Goal: Task Accomplishment & Management: Manage account settings

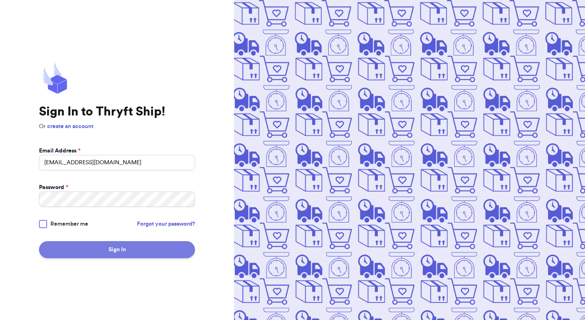
click at [161, 250] on button "Sign In" at bounding box center [117, 249] width 156 height 17
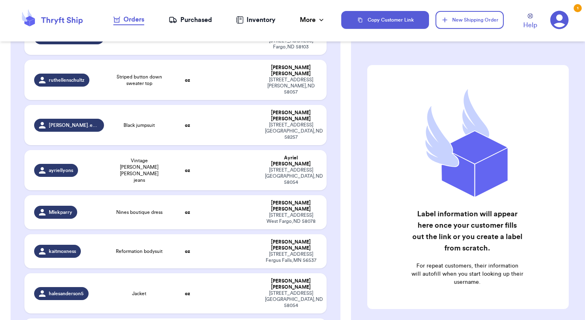
scroll to position [333, 0]
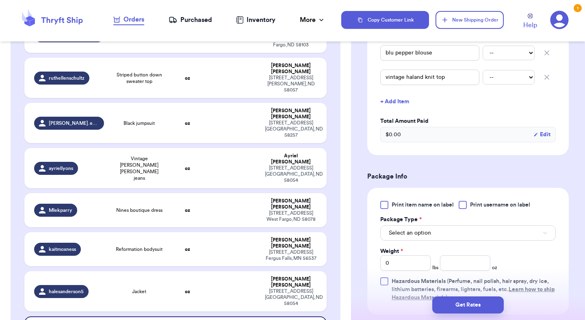
scroll to position [277, 0]
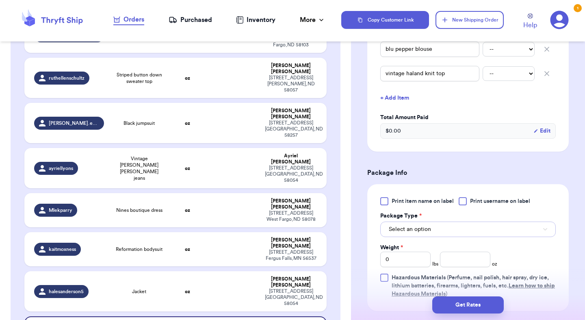
click at [432, 221] on button "Select an option" at bounding box center [468, 228] width 176 height 15
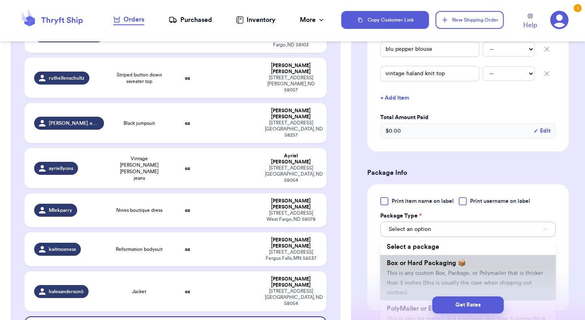
scroll to position [42, 0]
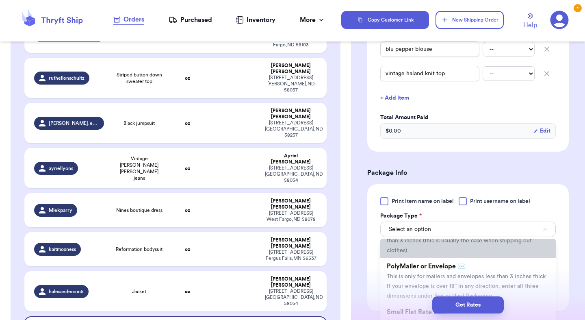
click at [422, 262] on li "PolyMailer or Envelope ✉️ This is only for mailers and envelopes less than 3 in…" at bounding box center [468, 281] width 176 height 46
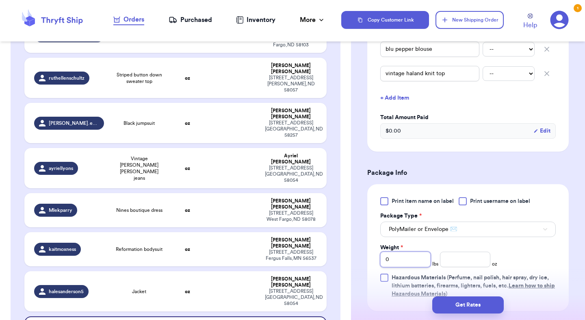
click at [404, 252] on input "0" at bounding box center [405, 259] width 50 height 15
type input "2"
type input "8"
type input "7.5"
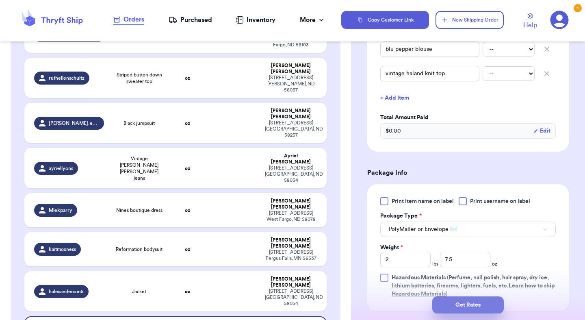
click at [457, 308] on button "Get Rates" at bounding box center [468, 304] width 72 height 17
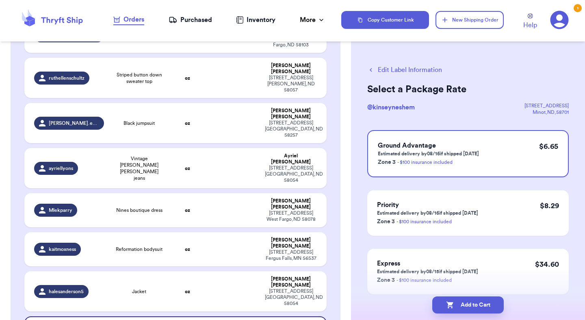
click at [457, 308] on button "Add to Cart" at bounding box center [468, 304] width 72 height 17
checkbox input "true"
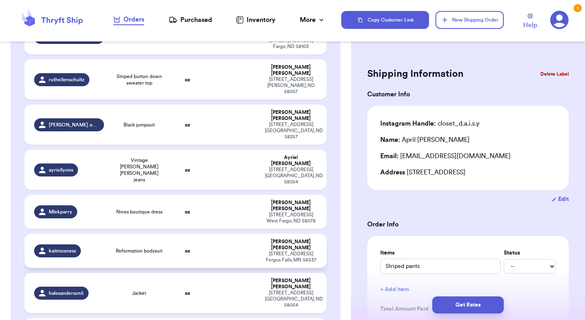
click at [216, 234] on td at bounding box center [233, 251] width 54 height 34
type input "Reformation bodysuit"
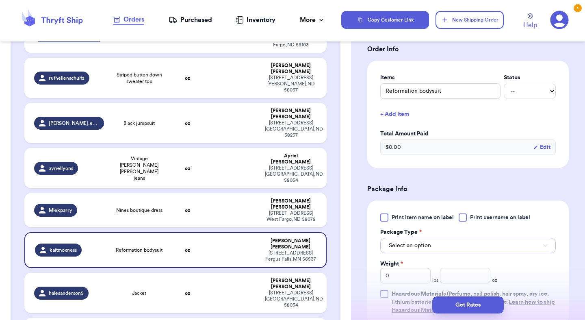
click at [426, 248] on span "Select an option" at bounding box center [410, 245] width 42 height 8
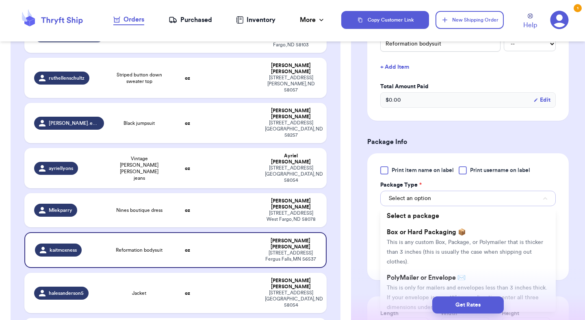
scroll to position [225, 0]
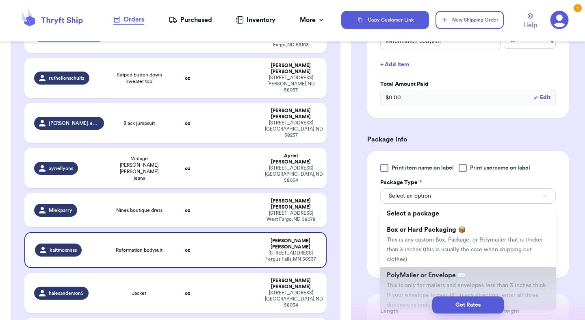
click at [424, 275] on span "PolyMailer or Envelope ✉️" at bounding box center [426, 275] width 79 height 7
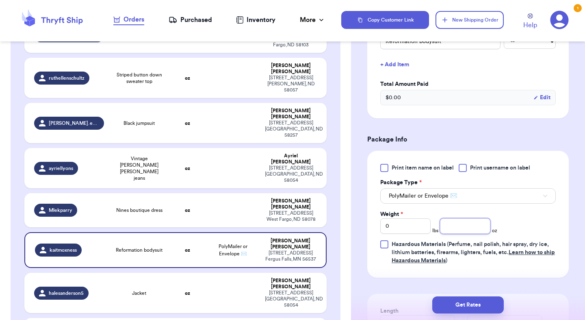
click at [467, 224] on input "number" at bounding box center [465, 225] width 50 height 15
type input "7.7"
click at [477, 302] on button "Get Rates" at bounding box center [468, 304] width 72 height 17
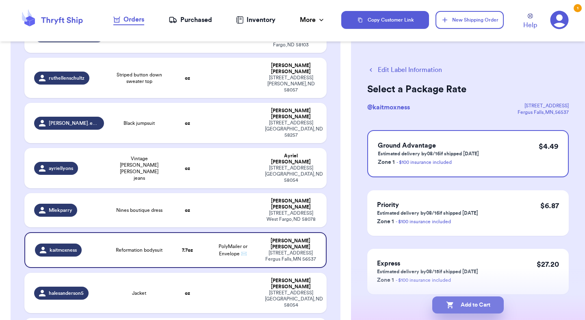
click at [494, 302] on button "Add to Cart" at bounding box center [468, 304] width 72 height 17
checkbox input "true"
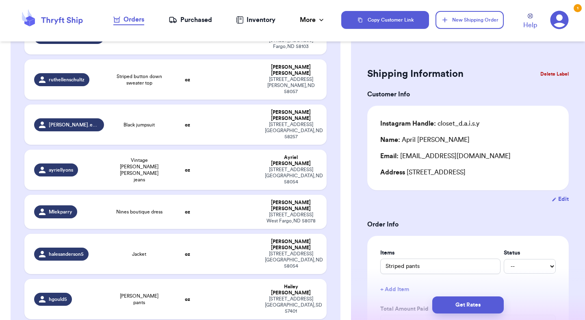
scroll to position [379, 0]
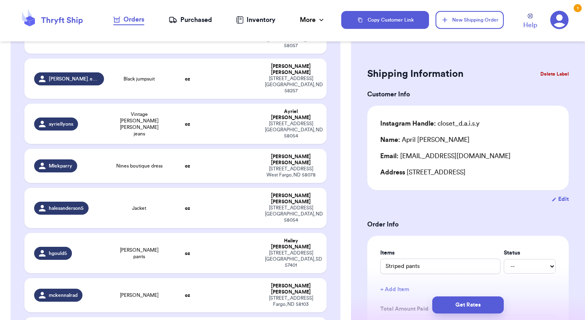
type input "Fish patchwork hoodie!"
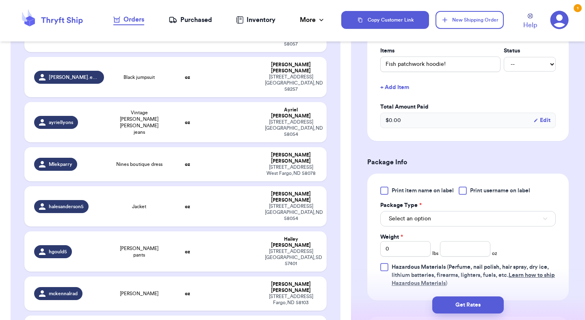
scroll to position [224, 0]
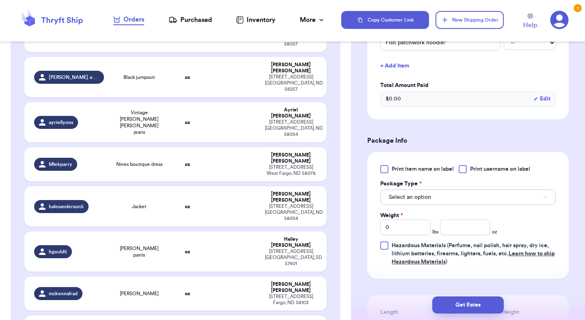
click at [431, 194] on button "Select an option" at bounding box center [468, 196] width 176 height 15
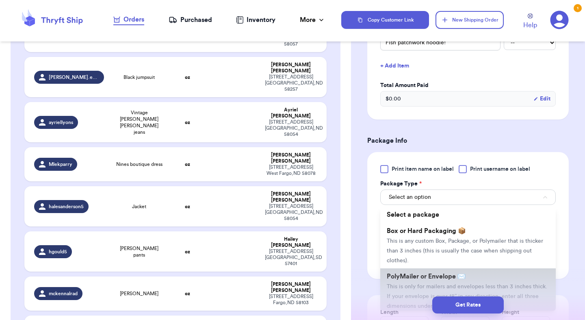
click at [423, 277] on span "PolyMailer or Envelope ✉️" at bounding box center [426, 276] width 79 height 7
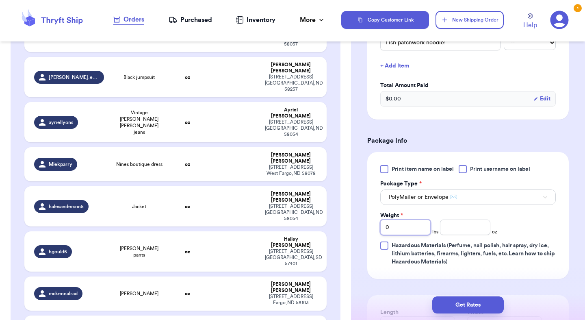
click at [410, 233] on input "0" at bounding box center [405, 226] width 50 height 15
type input "1"
type input "2.6"
click at [465, 300] on button "Get Rates" at bounding box center [468, 304] width 72 height 17
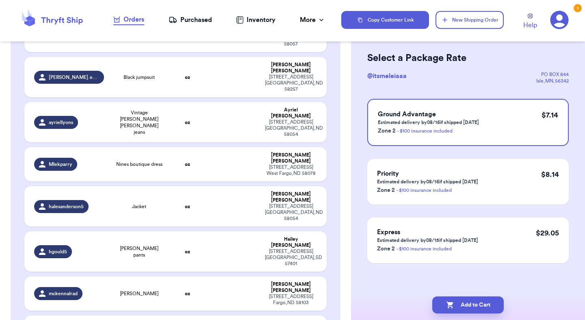
scroll to position [0, 0]
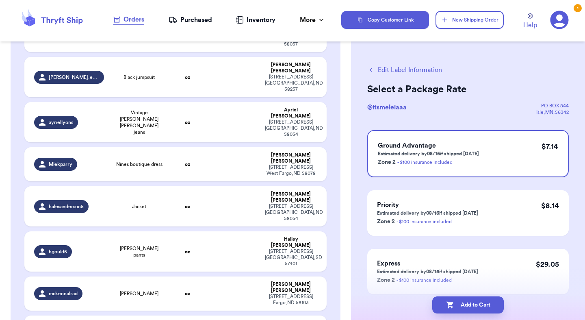
click at [465, 300] on button "Add to Cart" at bounding box center [468, 304] width 72 height 17
checkbox input "true"
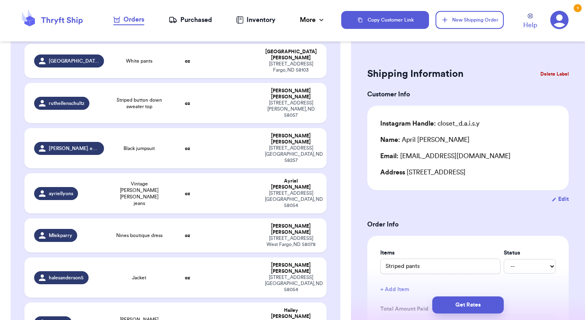
scroll to position [300, 0]
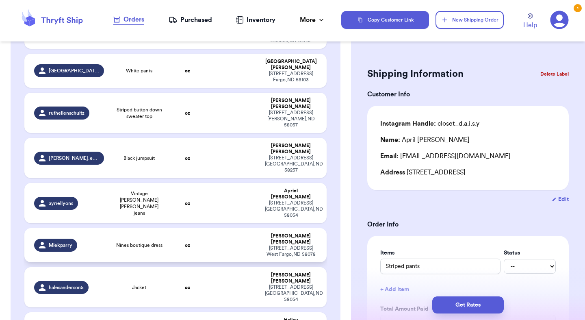
click at [257, 228] on td at bounding box center [233, 245] width 54 height 34
type input "Nines boutique dress"
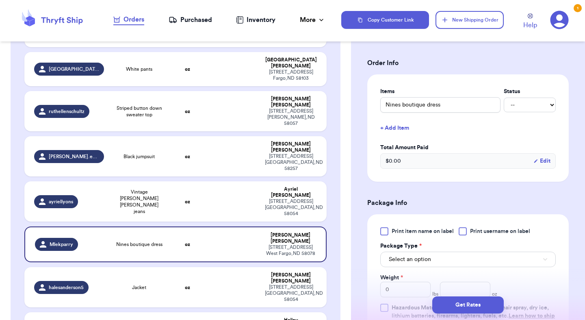
scroll to position [201, 0]
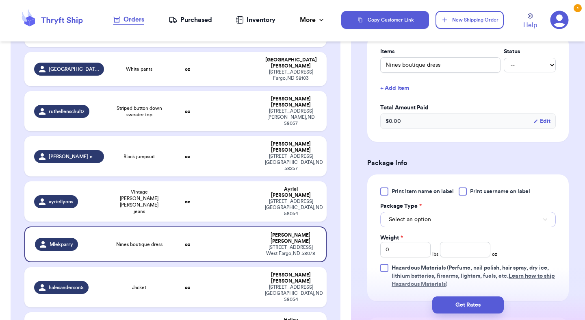
click at [432, 227] on button "Select an option" at bounding box center [468, 219] width 176 height 15
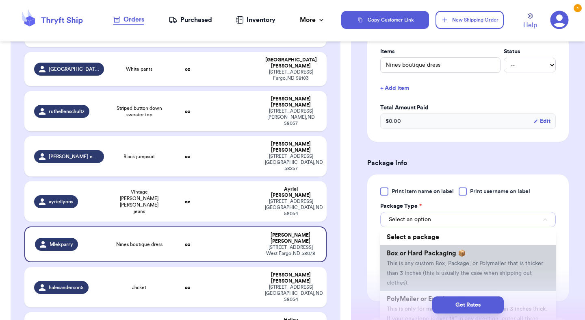
scroll to position [63, 0]
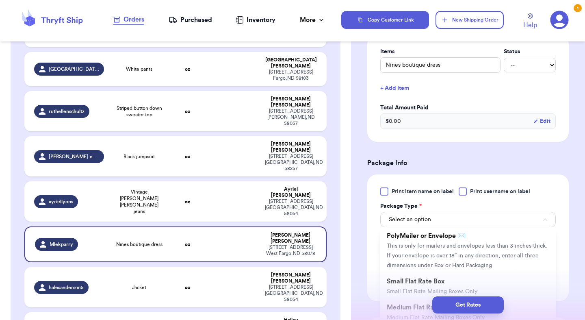
click at [446, 268] on span "This is only for mailers and envelopes less than 3 inches thick. If your envelo…" at bounding box center [467, 255] width 161 height 25
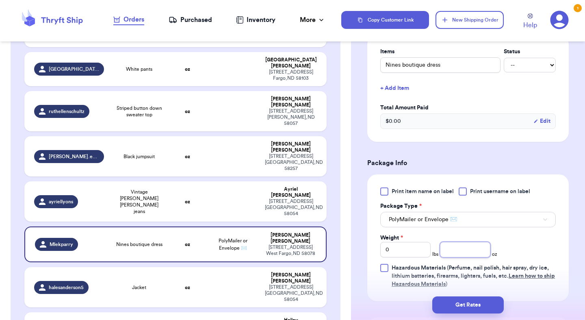
click at [467, 255] on input "number" at bounding box center [465, 249] width 50 height 15
type input "11.1"
click at [484, 306] on button "Get Rates" at bounding box center [468, 304] width 72 height 17
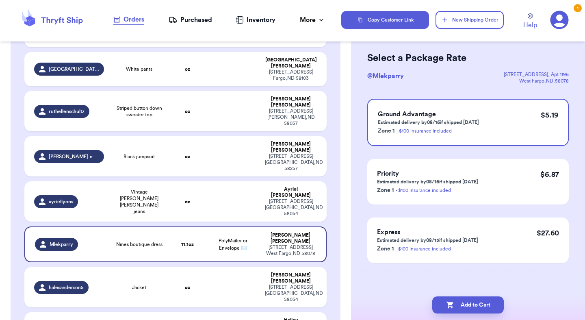
scroll to position [0, 0]
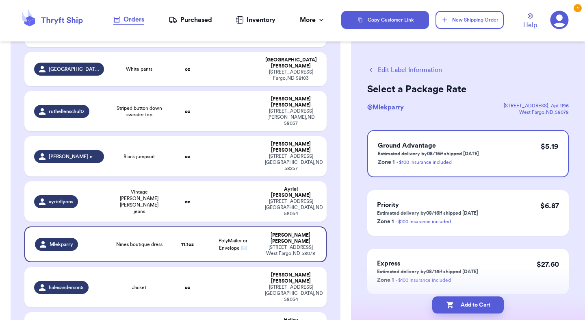
click at [484, 306] on button "Add to Cart" at bounding box center [468, 304] width 72 height 17
checkbox input "true"
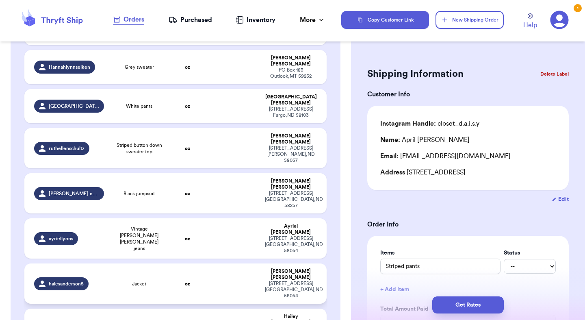
scroll to position [254, 0]
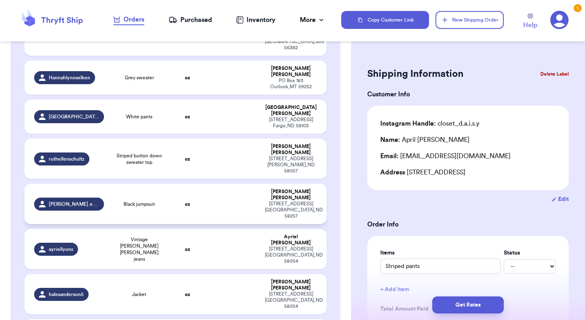
click at [245, 184] on td at bounding box center [233, 204] width 54 height 40
type input "Black jumpsuit"
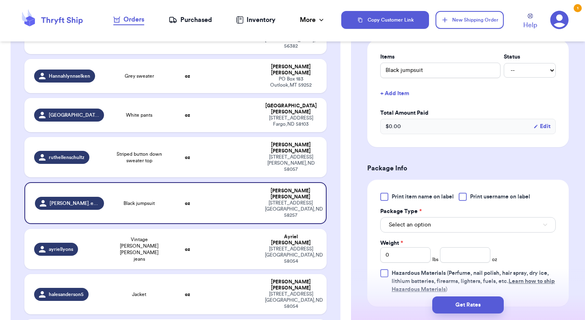
scroll to position [196, 0]
click at [414, 222] on span "Select an option" at bounding box center [410, 224] width 42 height 8
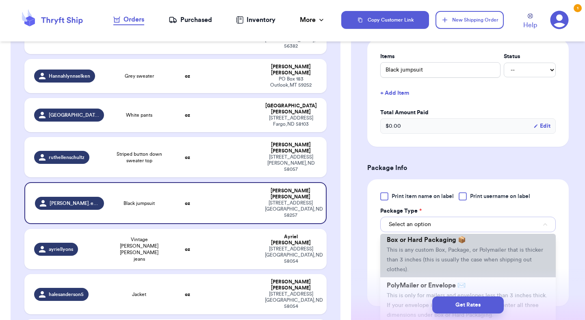
scroll to position [24, 0]
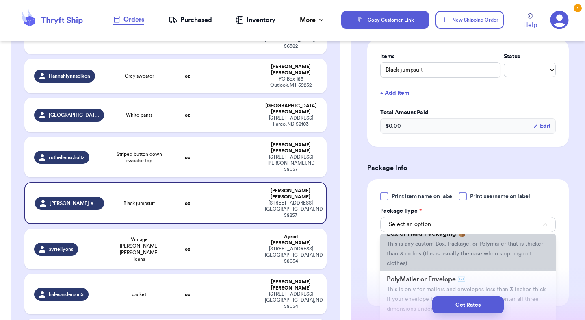
click at [411, 279] on span "PolyMailer or Envelope ✉️" at bounding box center [426, 279] width 79 height 7
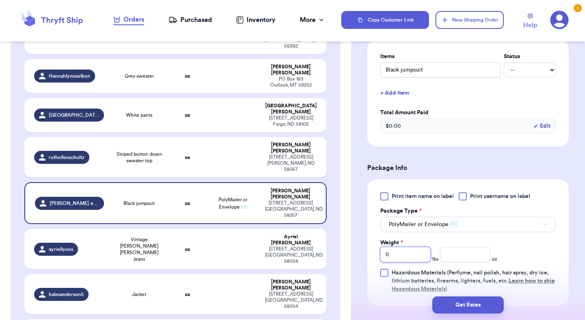
click at [413, 255] on input "0" at bounding box center [405, 254] width 50 height 15
type input "1"
type input "2.1"
click at [468, 308] on button "Get Rates" at bounding box center [468, 304] width 72 height 17
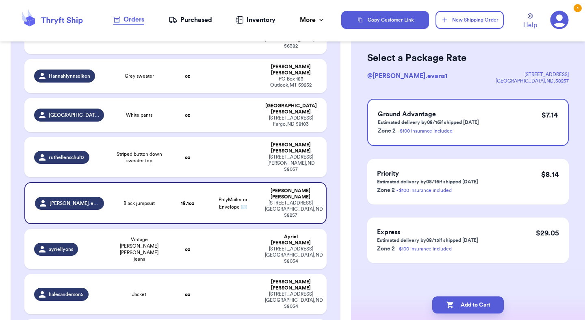
scroll to position [31, 0]
click at [468, 308] on button "Add to Cart" at bounding box center [468, 304] width 72 height 17
checkbox input "true"
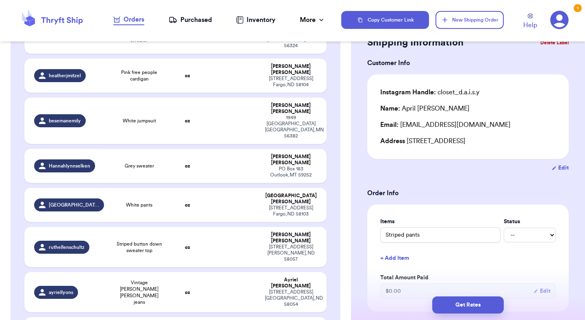
scroll to position [124, 0]
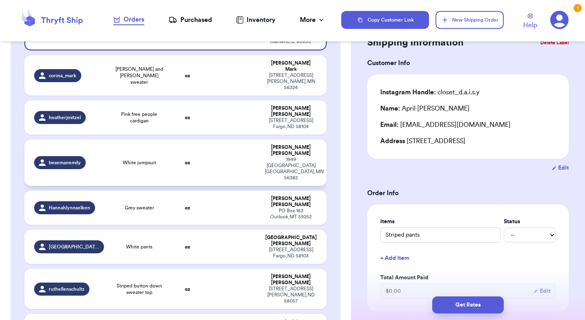
click at [222, 139] on td at bounding box center [233, 162] width 54 height 46
type input "White jumpsuit"
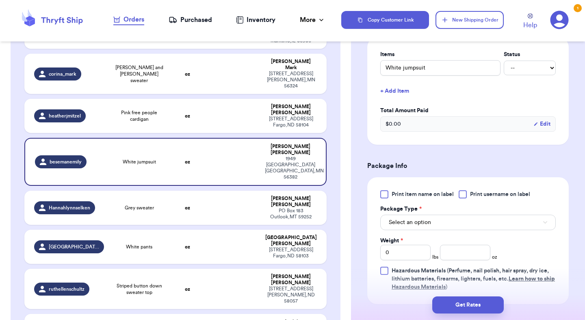
scroll to position [200, 0]
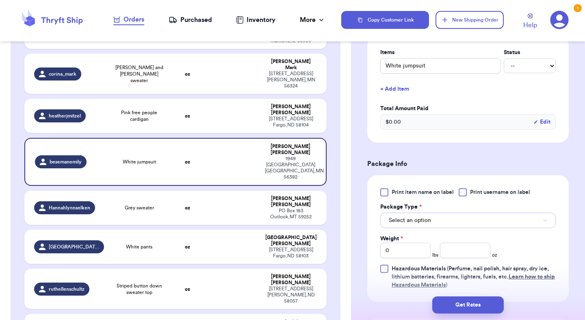
click at [406, 223] on span "Select an option" at bounding box center [410, 220] width 42 height 8
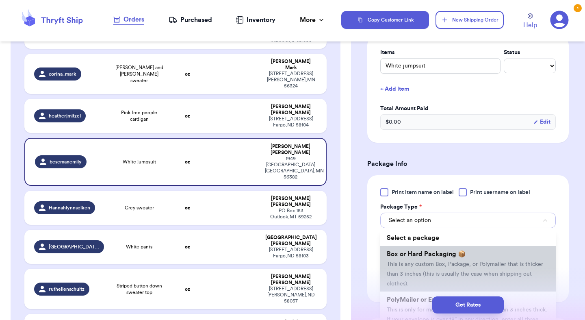
scroll to position [17, 0]
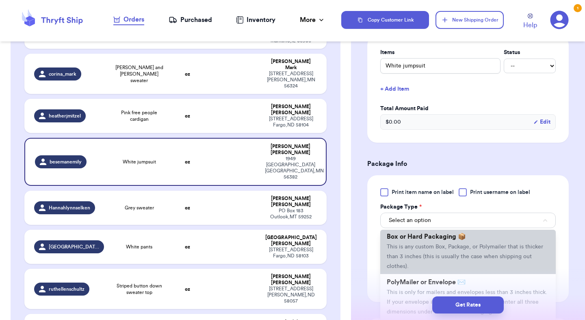
click at [407, 277] on li "PolyMailer or Envelope ✉️ This is only for mailers and envelopes less than 3 in…" at bounding box center [468, 297] width 176 height 46
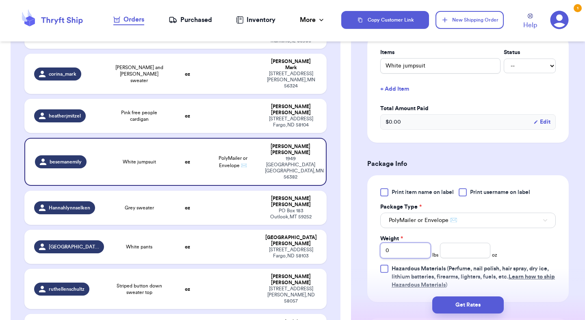
click at [406, 249] on input "0" at bounding box center [405, 250] width 50 height 15
type input "1"
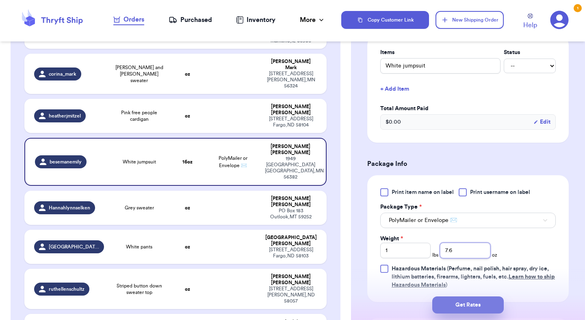
type input "7.6"
click at [452, 300] on button "Get Rates" at bounding box center [468, 304] width 72 height 17
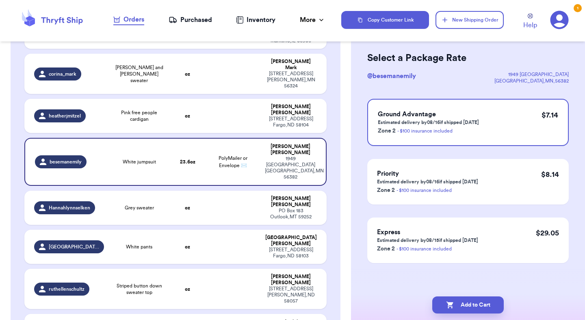
scroll to position [31, 0]
click at [471, 310] on button "Add to Cart" at bounding box center [468, 304] width 72 height 17
checkbox input "true"
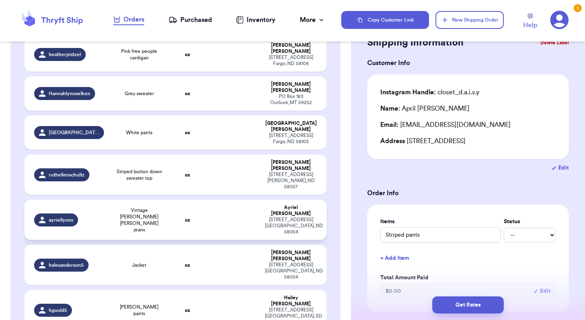
scroll to position [193, 0]
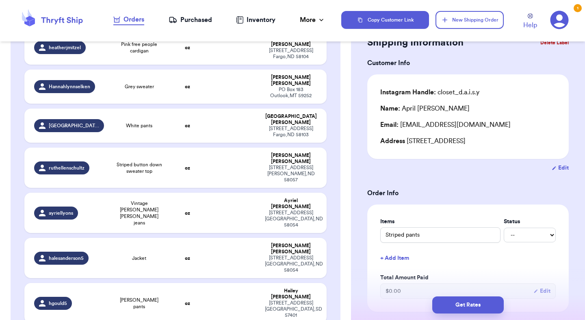
type input "[PERSON_NAME]"
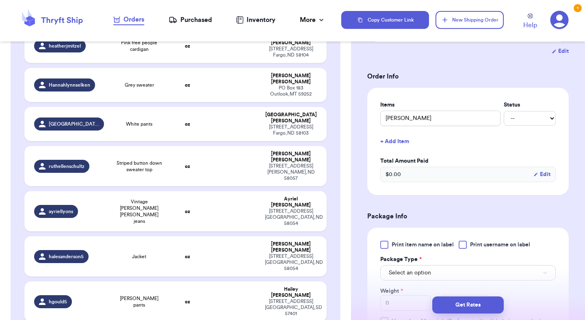
scroll to position [165, 0]
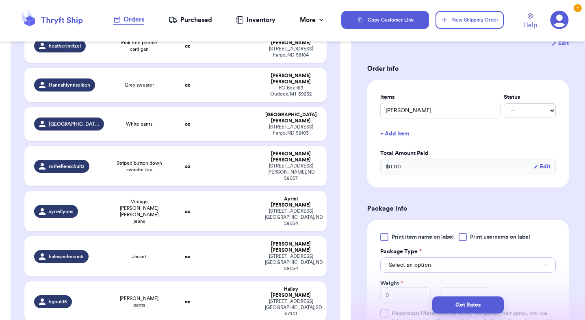
click at [412, 261] on span "Select an option" at bounding box center [410, 265] width 42 height 8
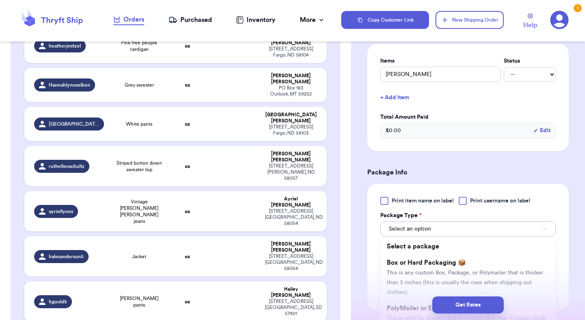
scroll to position [221, 0]
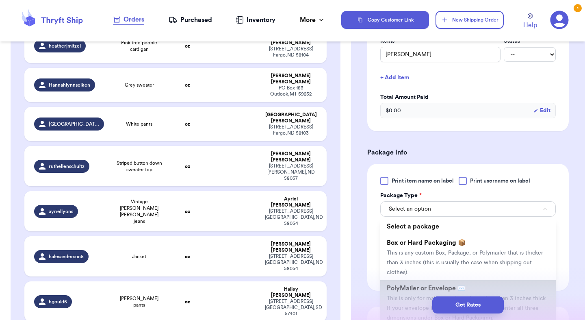
click at [413, 285] on span "PolyMailer or Envelope ✉️" at bounding box center [426, 288] width 79 height 7
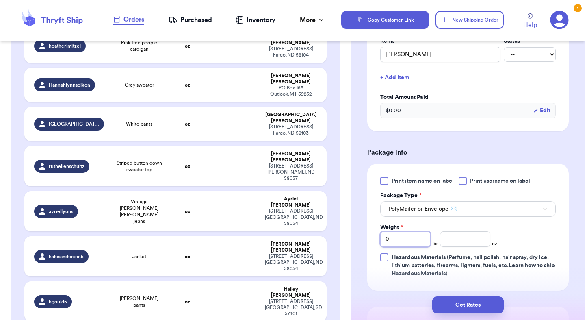
click at [426, 231] on input "0" at bounding box center [405, 238] width 50 height 15
type input "0"
type input "1"
type input "0.3"
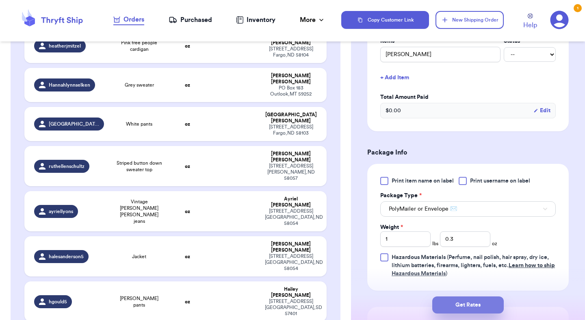
click at [463, 304] on button "Get Rates" at bounding box center [468, 304] width 72 height 17
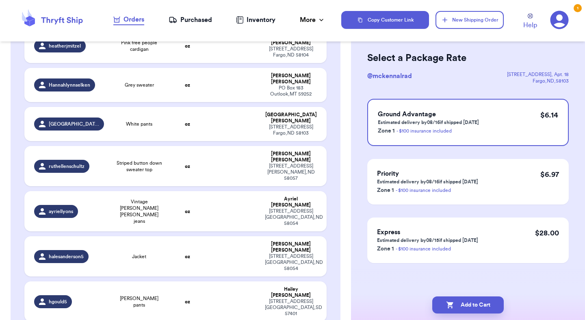
scroll to position [0, 0]
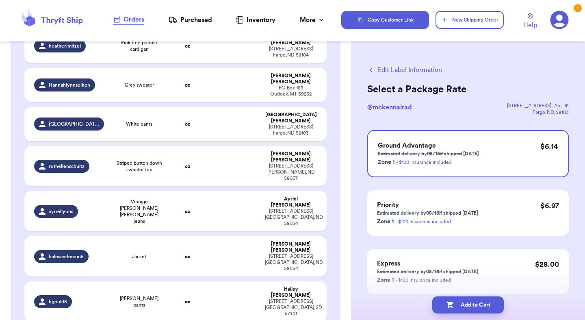
click at [463, 304] on button "Add to Cart" at bounding box center [468, 304] width 72 height 17
checkbox input "true"
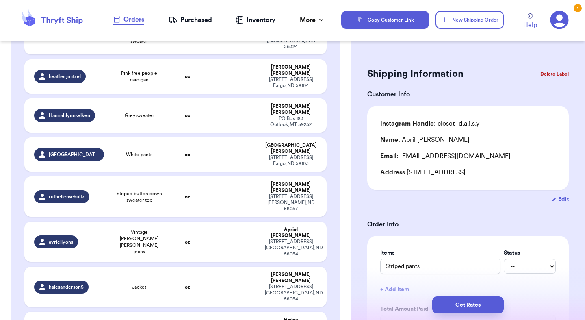
scroll to position [128, 0]
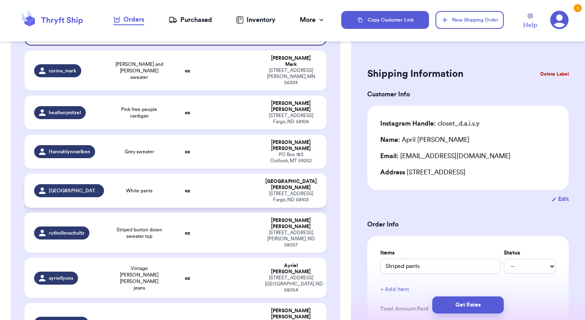
click at [234, 174] on td at bounding box center [233, 191] width 54 height 34
type input "White pants"
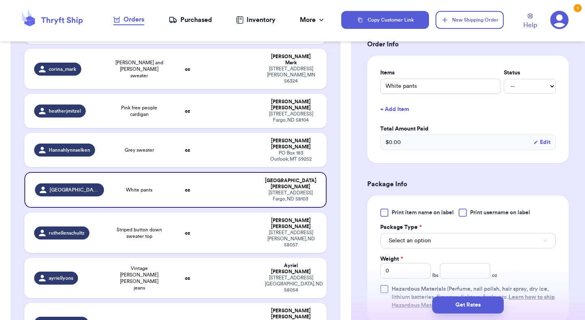
scroll to position [191, 0]
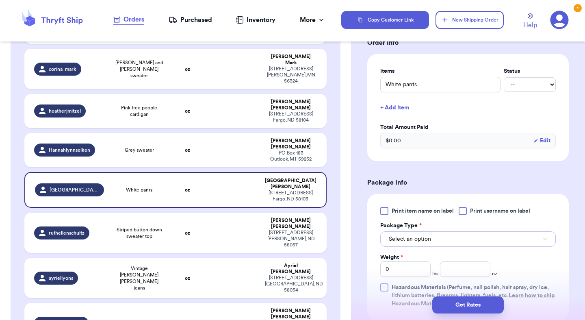
click at [432, 231] on button "Select an option" at bounding box center [468, 238] width 176 height 15
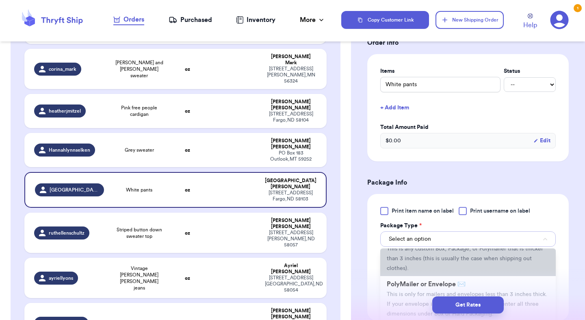
scroll to position [36, 0]
click at [429, 279] on span "PolyMailer or Envelope ✉️" at bounding box center [426, 282] width 79 height 7
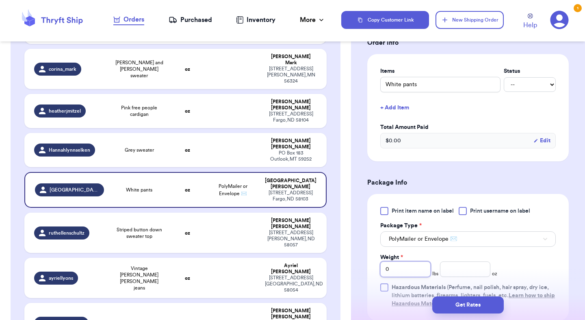
click at [410, 265] on input "0" at bounding box center [405, 268] width 50 height 15
type input "10.6"
click at [450, 310] on button "Get Rates" at bounding box center [468, 304] width 72 height 17
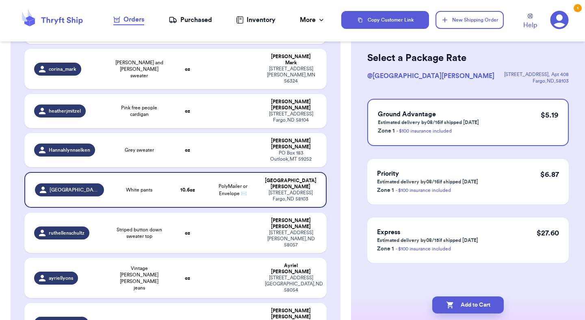
scroll to position [0, 0]
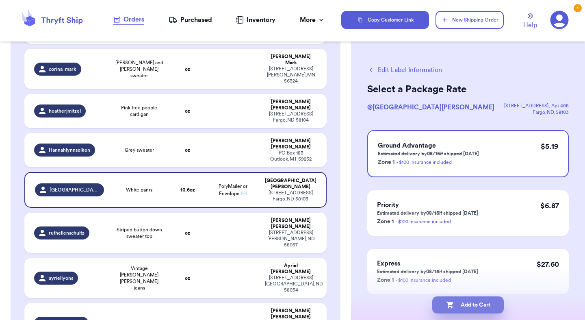
click at [466, 310] on button "Add to Cart" at bounding box center [468, 304] width 72 height 17
checkbox input "true"
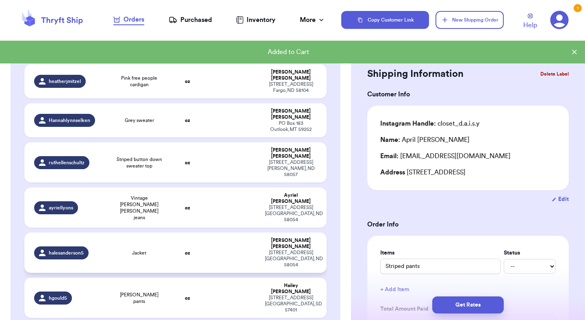
scroll to position [167, 0]
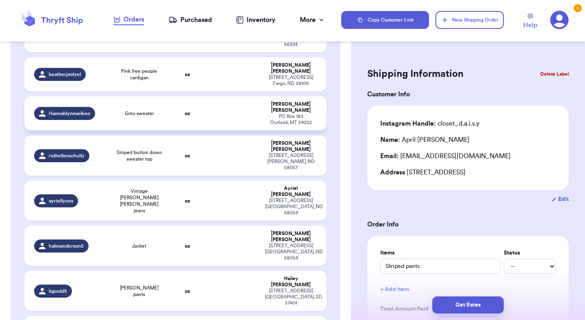
click at [209, 96] on td at bounding box center [233, 113] width 54 height 34
type input "Grey sweater"
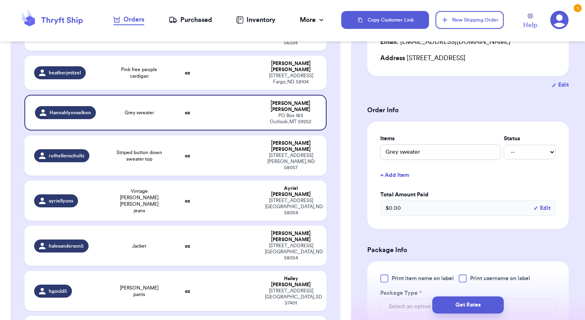
scroll to position [162, 0]
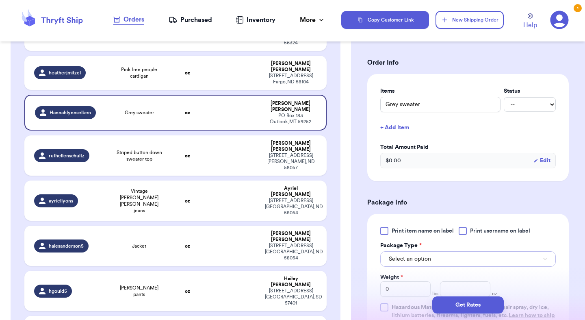
click at [419, 262] on span "Select an option" at bounding box center [410, 259] width 42 height 8
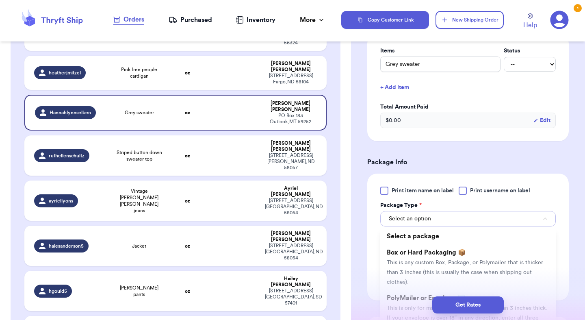
scroll to position [219, 0]
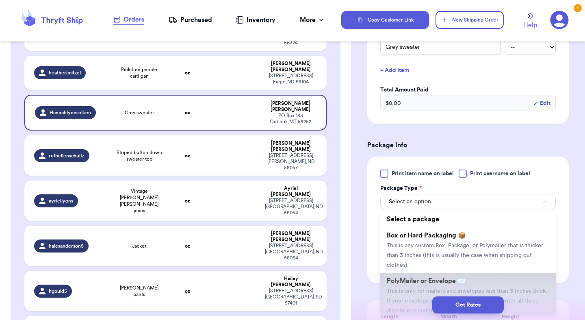
click at [423, 278] on span "PolyMailer or Envelope ✉️" at bounding box center [426, 281] width 79 height 7
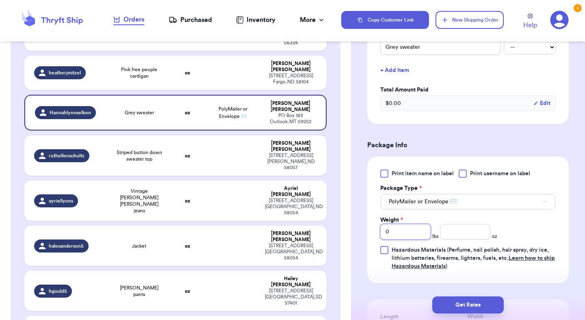
click at [415, 227] on input "0" at bounding box center [405, 231] width 50 height 15
click at [449, 233] on input "number" at bounding box center [465, 231] width 50 height 15
type input "8.7"
click at [471, 308] on button "Get Rates" at bounding box center [468, 304] width 72 height 17
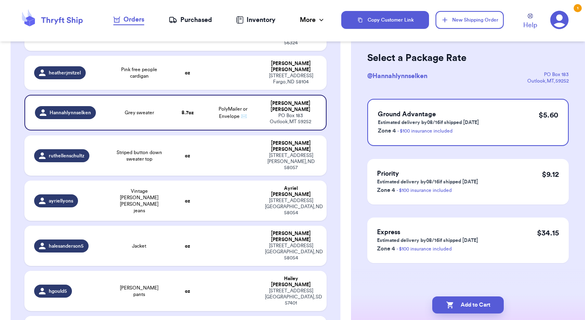
scroll to position [31, 0]
click at [471, 308] on button "Add to Cart" at bounding box center [468, 304] width 72 height 17
checkbox input "true"
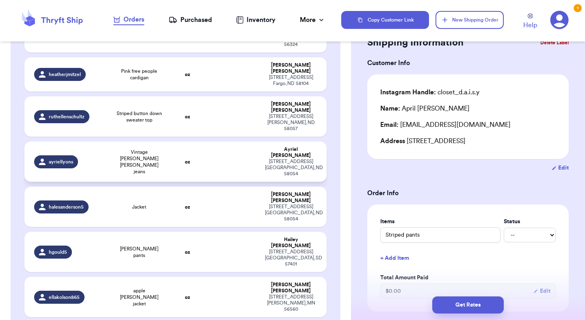
click at [256, 141] on td at bounding box center [233, 161] width 54 height 40
type input "Vintage [PERSON_NAME] [PERSON_NAME] jeans"
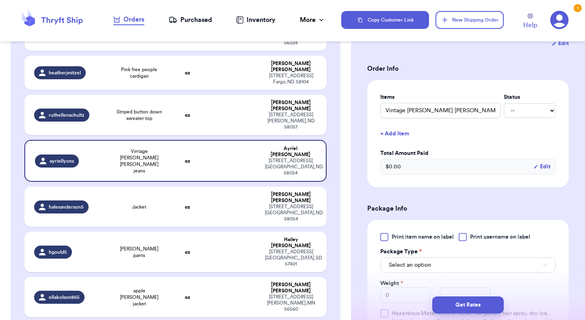
scroll to position [158, 0]
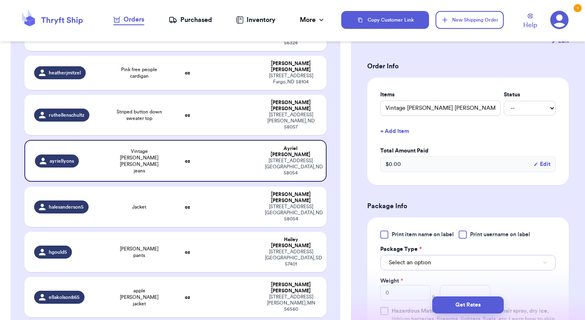
click at [416, 269] on button "Select an option" at bounding box center [468, 262] width 176 height 15
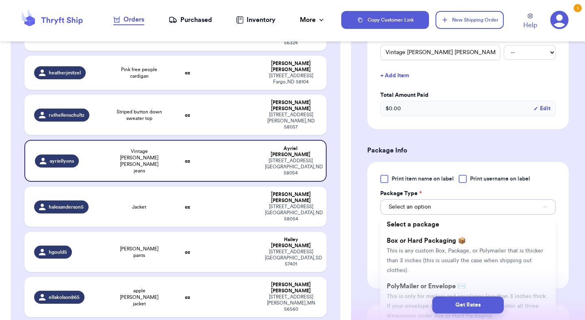
scroll to position [217, 0]
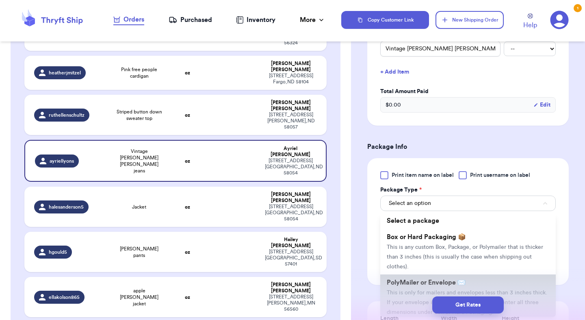
click at [419, 290] on span "This is only for mailers and envelopes less than 3 inches thick. If your envelo…" at bounding box center [467, 302] width 161 height 25
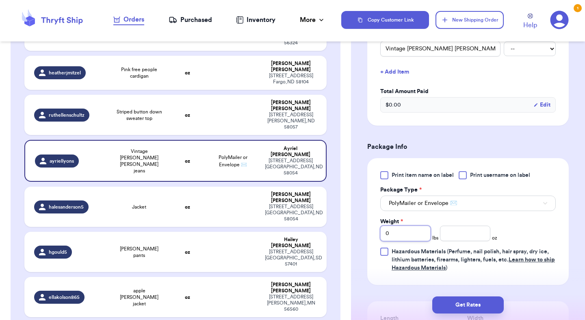
click at [404, 227] on input "0" at bounding box center [405, 233] width 50 height 15
type input "1"
type input "8.7"
click at [457, 310] on button "Get Rates" at bounding box center [468, 304] width 72 height 17
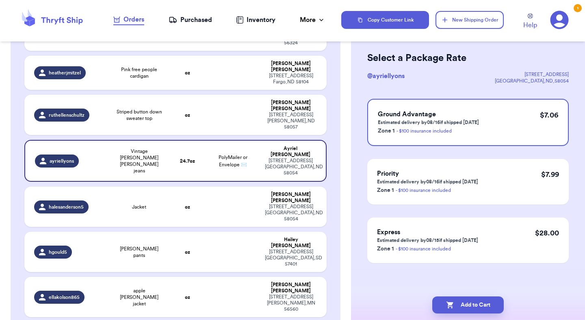
scroll to position [31, 0]
click at [457, 310] on button "Add to Cart" at bounding box center [468, 304] width 72 height 17
checkbox input "true"
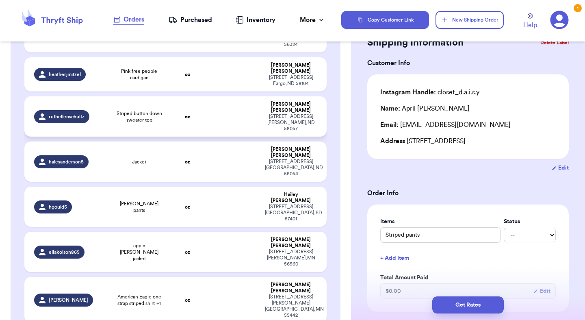
click at [306, 113] on div "[STREET_ADDRESS][PERSON_NAME]" at bounding box center [291, 122] width 52 height 18
type input "Striped button down sweater top"
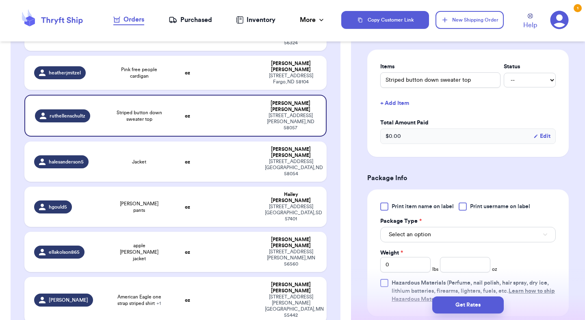
scroll to position [217, 0]
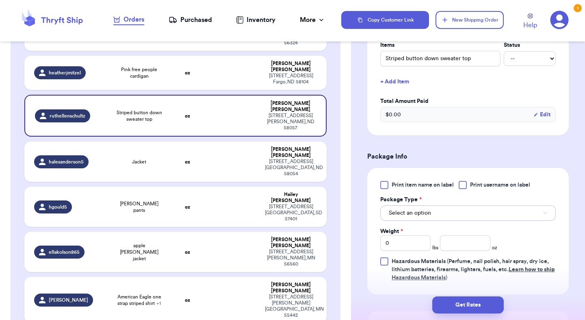
click at [434, 205] on button "Select an option" at bounding box center [468, 212] width 176 height 15
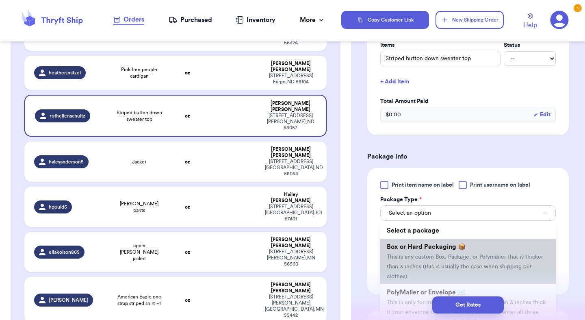
click at [432, 272] on li "Box or Hard Packaging 📦 This is any custom Box, Package, or Polymailer that is …" at bounding box center [468, 262] width 176 height 46
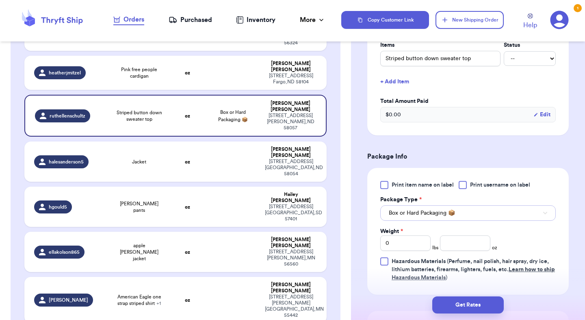
click at [427, 209] on span "Box or Hard Packaging 📦" at bounding box center [422, 213] width 66 height 8
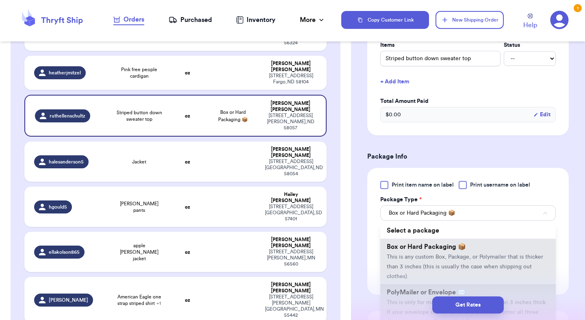
click at [419, 289] on span "PolyMailer or Envelope ✉️" at bounding box center [426, 292] width 79 height 7
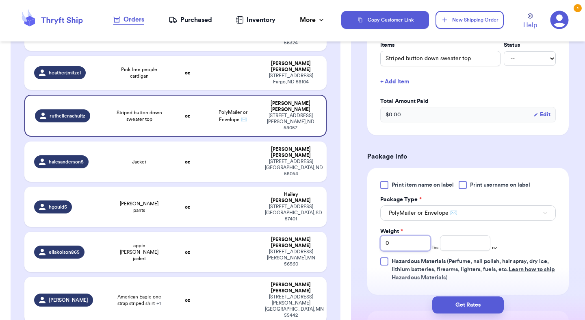
click at [405, 237] on input "0" at bounding box center [405, 242] width 50 height 15
type input "15.2"
click at [484, 299] on button "Get Rates" at bounding box center [468, 304] width 72 height 17
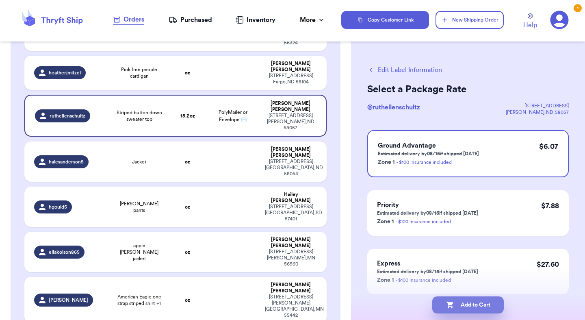
click at [485, 302] on button "Add to Cart" at bounding box center [468, 304] width 72 height 17
checkbox input "true"
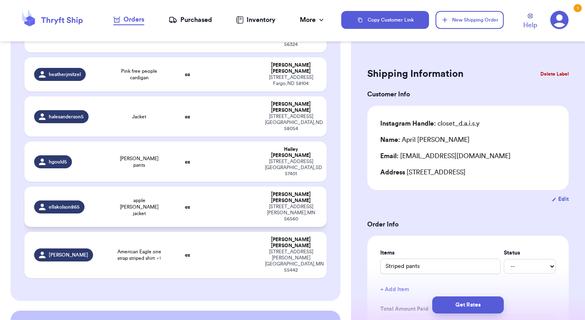
click at [281, 204] on div "[STREET_ADDRESS]" at bounding box center [291, 213] width 52 height 18
type input "apple [PERSON_NAME] jacket"
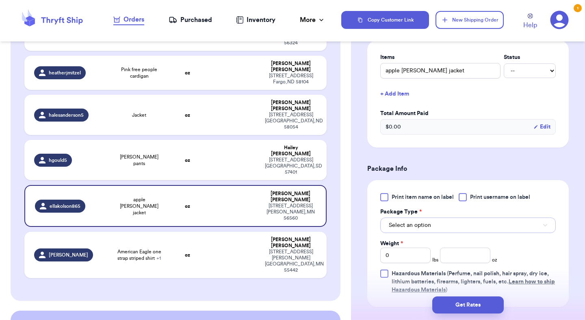
click at [415, 224] on span "Select an option" at bounding box center [410, 225] width 42 height 8
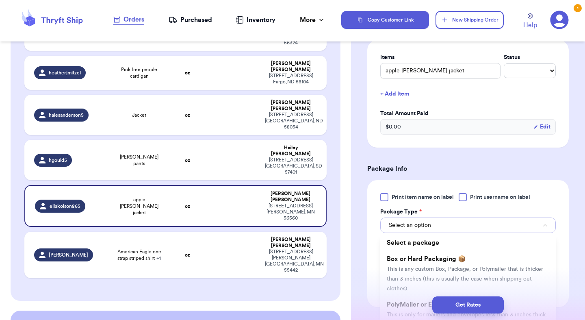
scroll to position [264, 0]
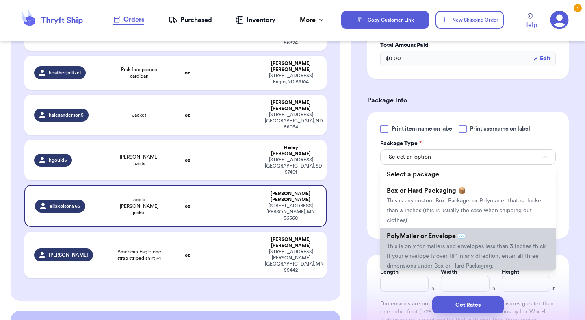
click at [416, 245] on span "This is only for mailers and envelopes less than 3 inches thick. If your envelo…" at bounding box center [467, 255] width 161 height 25
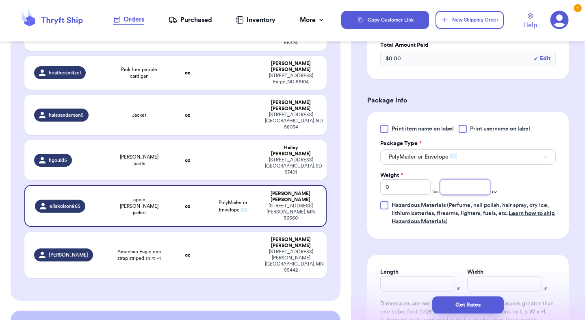
click at [467, 185] on input "number" at bounding box center [465, 186] width 50 height 15
type input "14.5"
click at [472, 307] on button "Get Rates" at bounding box center [468, 304] width 72 height 17
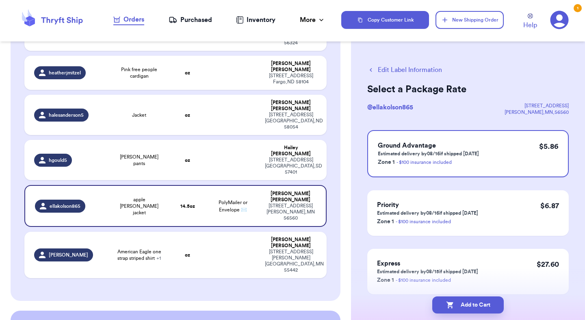
click at [472, 307] on button "Add to Cart" at bounding box center [468, 304] width 72 height 17
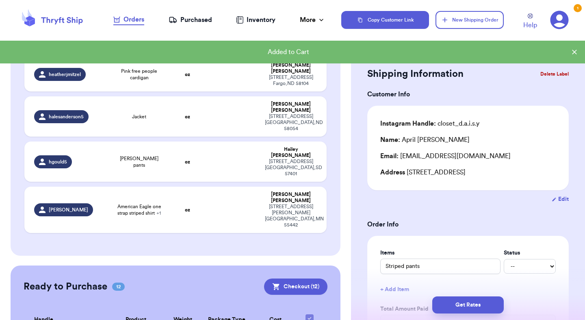
checkbox input "true"
click at [286, 204] on div "[STREET_ADDRESS][PERSON_NAME]" at bounding box center [291, 216] width 52 height 24
type input "American Eagle one strap striped shirt"
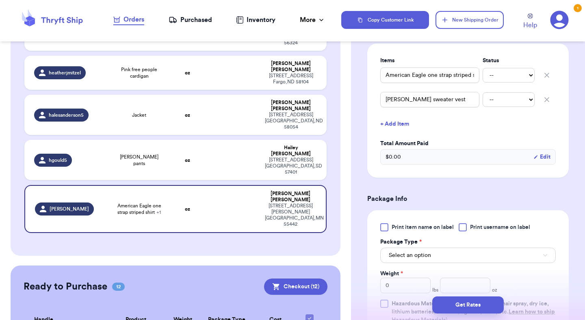
scroll to position [221, 0]
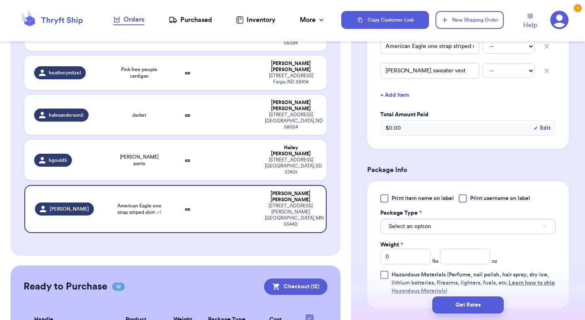
click at [417, 227] on span "Select an option" at bounding box center [410, 226] width 42 height 8
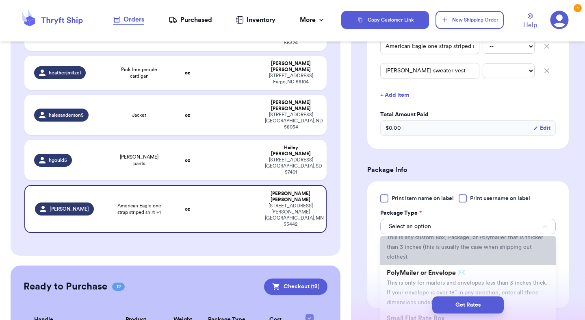
scroll to position [38, 0]
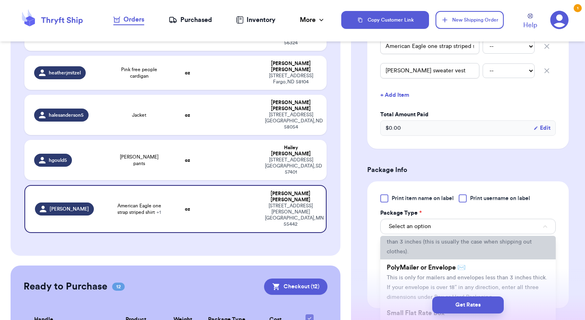
click at [412, 288] on span "This is only for mailers and envelopes less than 3 inches thick. If your envelo…" at bounding box center [467, 287] width 161 height 25
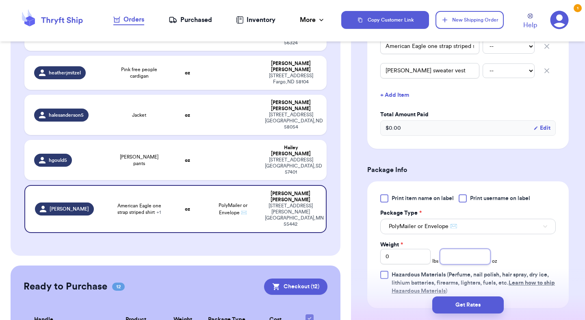
click at [475, 260] on input "number" at bounding box center [465, 256] width 50 height 15
type input "8.6"
click at [473, 300] on button "Get Rates" at bounding box center [468, 304] width 72 height 17
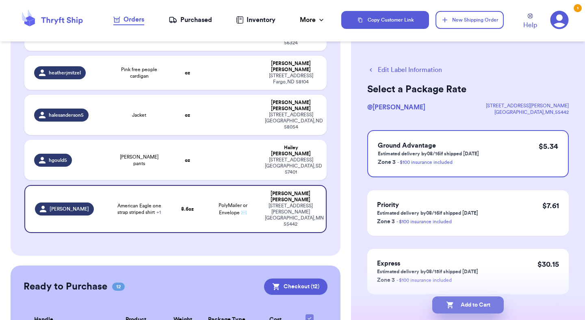
click at [484, 311] on button "Add to Cart" at bounding box center [468, 304] width 72 height 17
checkbox input "true"
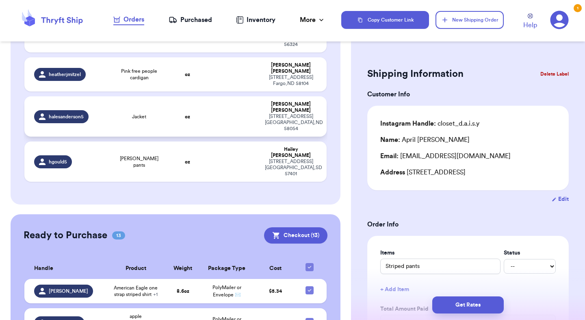
click at [230, 96] on td at bounding box center [233, 116] width 54 height 40
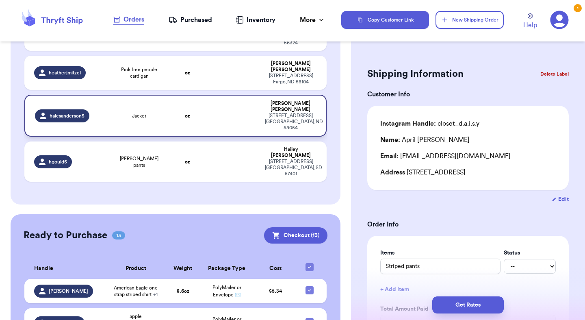
type input "Jacket"
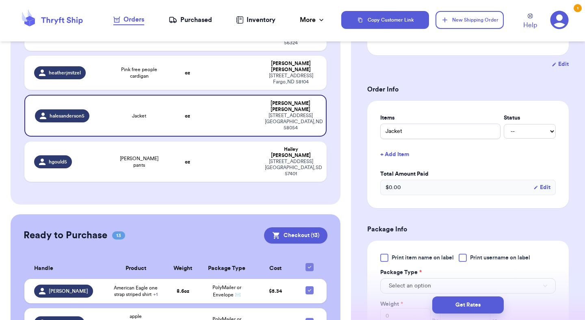
scroll to position [213, 0]
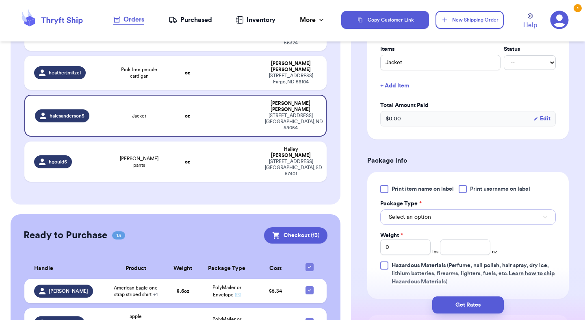
click at [420, 211] on button "Select an option" at bounding box center [468, 216] width 176 height 15
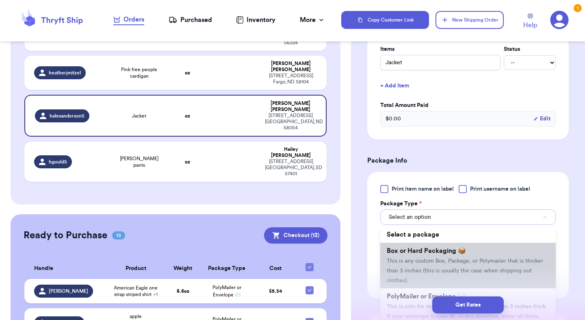
scroll to position [46, 0]
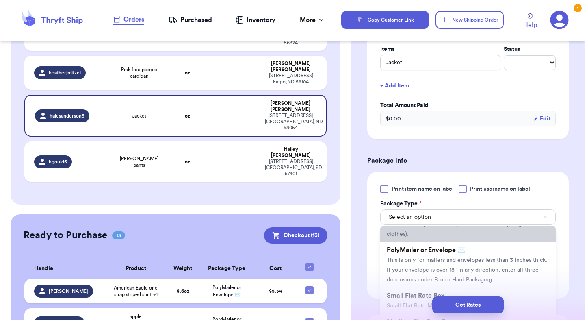
click at [422, 268] on span "This is only for mailers and envelopes less than 3 inches thick. If your envelo…" at bounding box center [467, 269] width 161 height 25
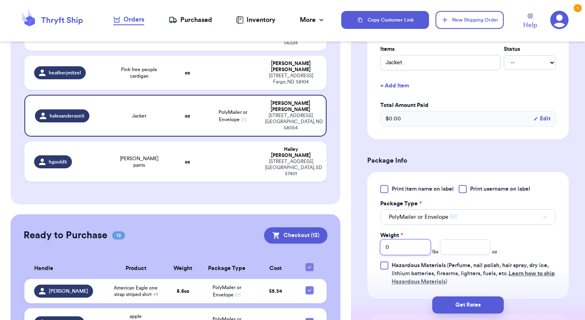
click at [395, 247] on input "0" at bounding box center [405, 246] width 50 height 15
type input "1"
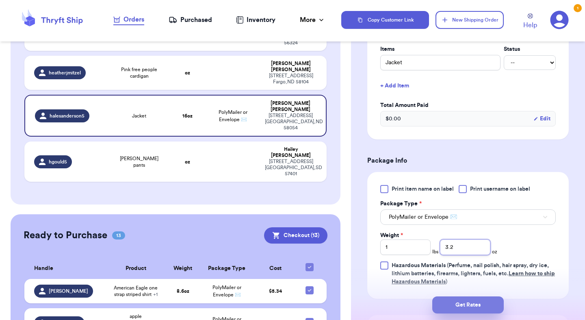
type input "3.2"
click at [456, 297] on button "Get Rates" at bounding box center [468, 304] width 72 height 17
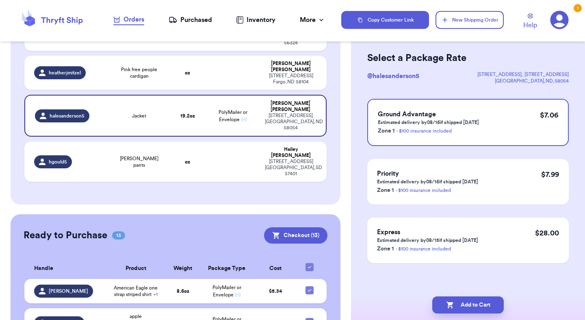
scroll to position [31, 0]
click at [458, 312] on button "Add to Cart" at bounding box center [468, 304] width 72 height 17
checkbox input "true"
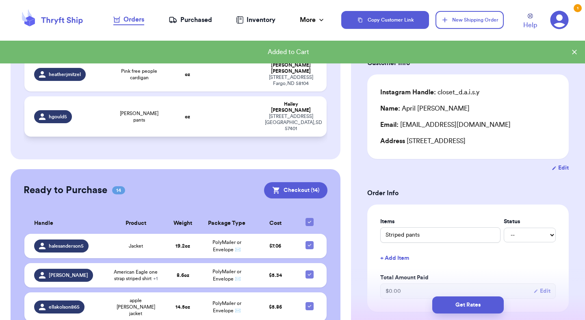
click at [243, 96] on td at bounding box center [233, 116] width 54 height 40
type input "[PERSON_NAME] pants"
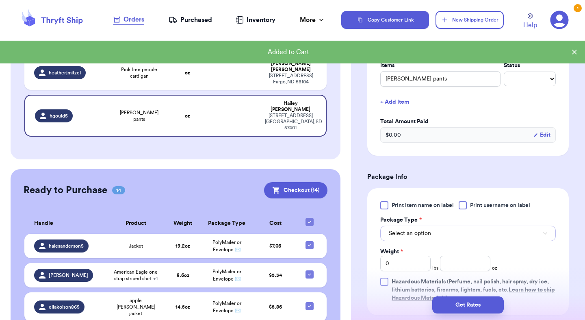
click at [413, 234] on span "Select an option" at bounding box center [410, 233] width 42 height 8
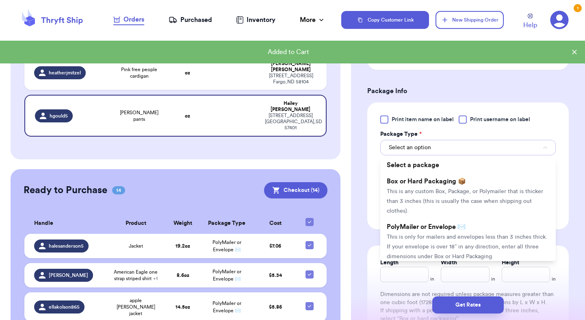
scroll to position [274, 0]
click at [413, 234] on span "This is only for mailers and envelopes less than 3 inches thick. If your envelo…" at bounding box center [467, 245] width 161 height 25
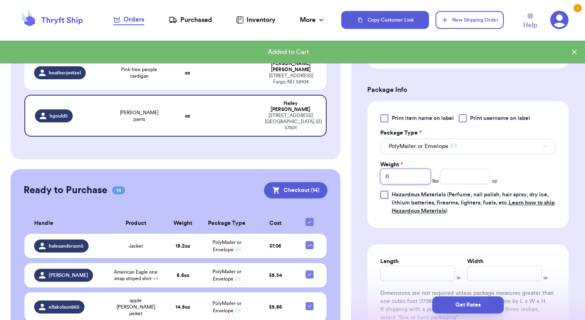
click at [424, 173] on input "0" at bounding box center [405, 176] width 50 height 15
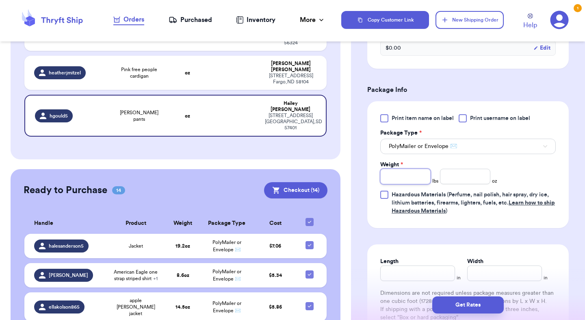
type input "1"
click at [470, 182] on input "number" at bounding box center [465, 176] width 50 height 15
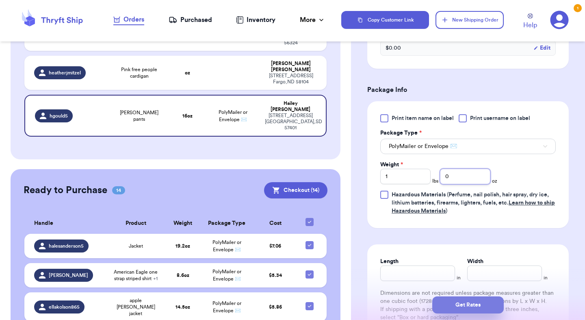
type input "0"
click at [488, 310] on button "Get Rates" at bounding box center [468, 304] width 72 height 17
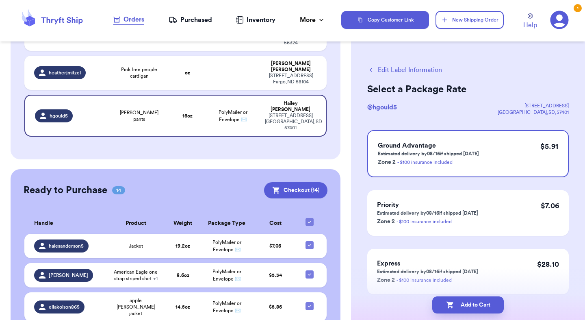
click at [488, 310] on button "Add to Cart" at bounding box center [468, 304] width 72 height 17
checkbox input "true"
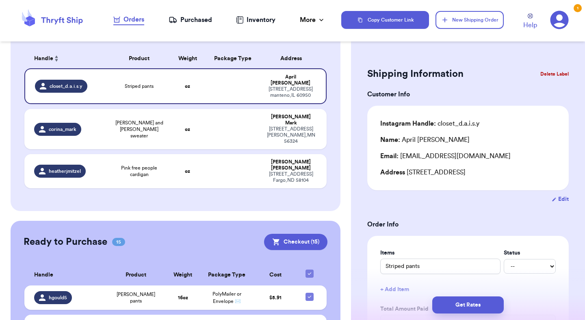
scroll to position [70, 0]
click at [256, 118] on td at bounding box center [233, 129] width 54 height 40
type input "[PERSON_NAME] and [PERSON_NAME] sweater"
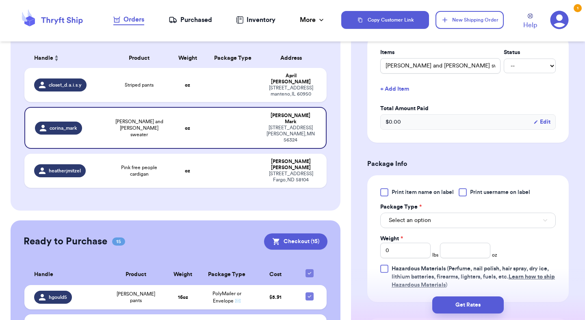
scroll to position [205, 0]
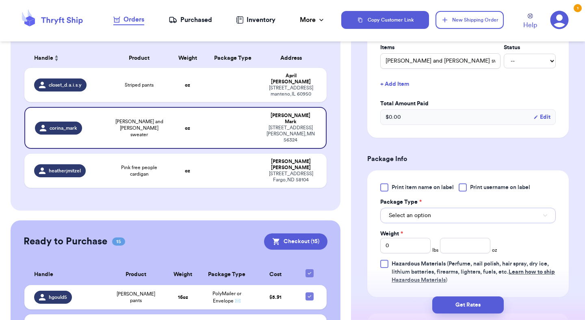
click at [420, 216] on span "Select an option" at bounding box center [410, 215] width 42 height 8
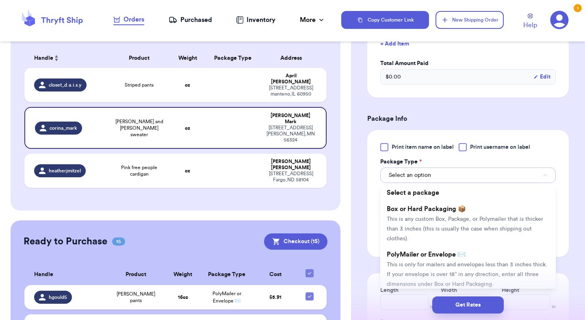
scroll to position [252, 0]
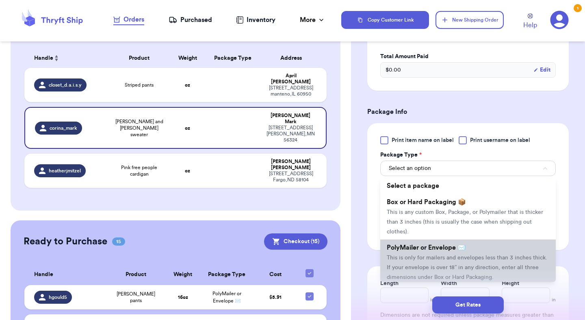
click at [423, 260] on span "This is only for mailers and envelopes less than 3 inches thick. If your envelo…" at bounding box center [467, 267] width 161 height 25
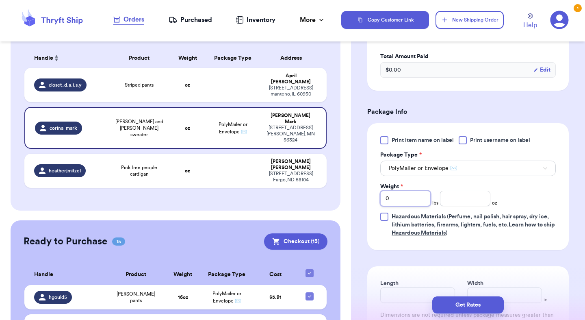
click at [407, 196] on input "0" at bounding box center [405, 198] width 50 height 15
type input "1"
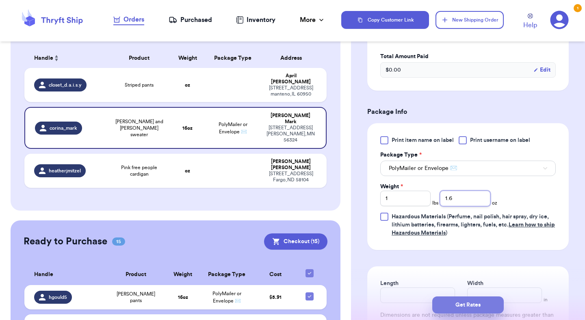
type input "1.6"
click at [468, 300] on button "Get Rates" at bounding box center [468, 304] width 72 height 17
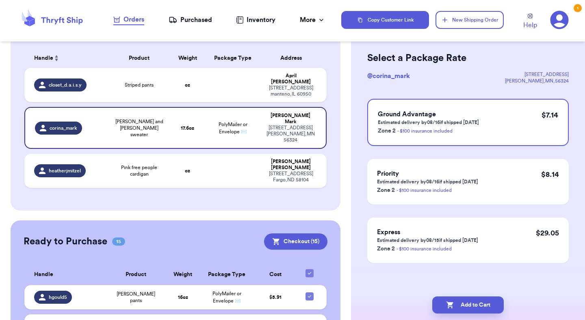
scroll to position [0, 0]
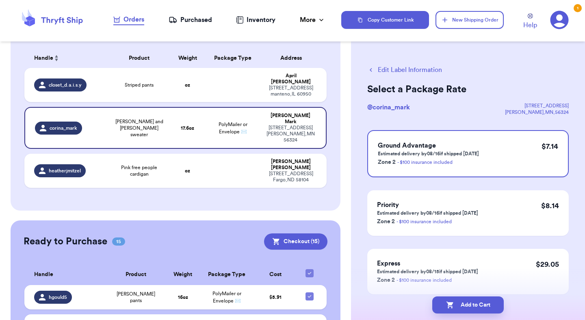
click at [468, 300] on button "Add to Cart" at bounding box center [468, 304] width 72 height 17
checkbox input "true"
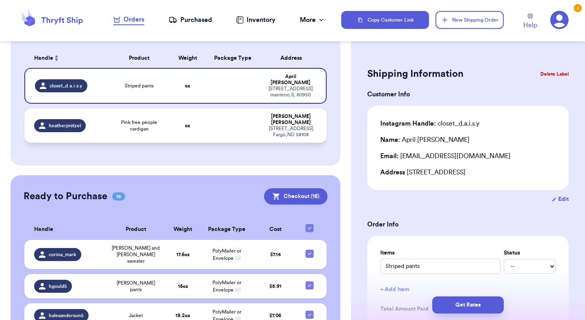
click at [250, 126] on td at bounding box center [233, 126] width 54 height 34
type input "Pink free people cardigan"
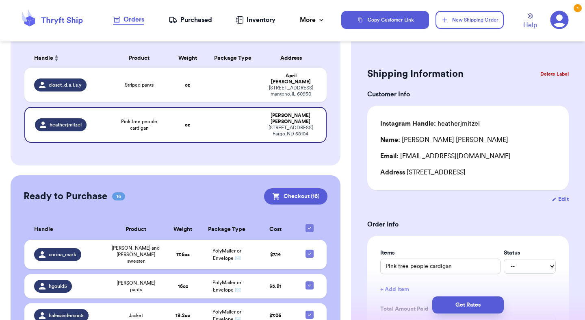
click at [558, 76] on button "Delete Label" at bounding box center [554, 74] width 35 height 18
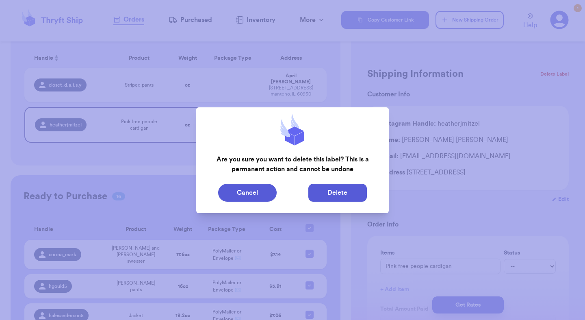
click at [347, 192] on button "Delete" at bounding box center [337, 193] width 59 height 18
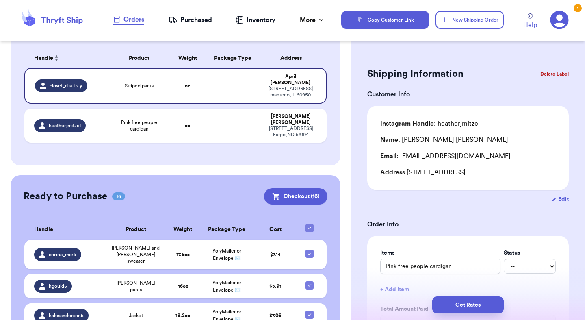
type input "Striped pants"
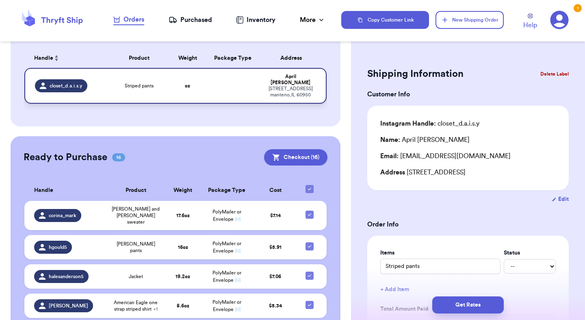
click at [219, 87] on td at bounding box center [233, 86] width 54 height 36
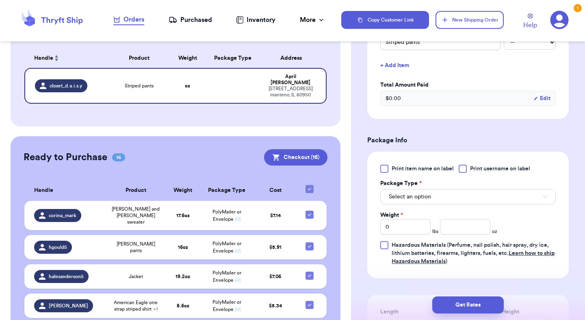
scroll to position [230, 0]
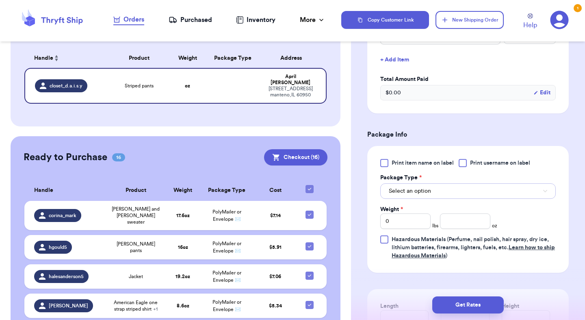
click at [427, 196] on button "Select an option" at bounding box center [468, 190] width 176 height 15
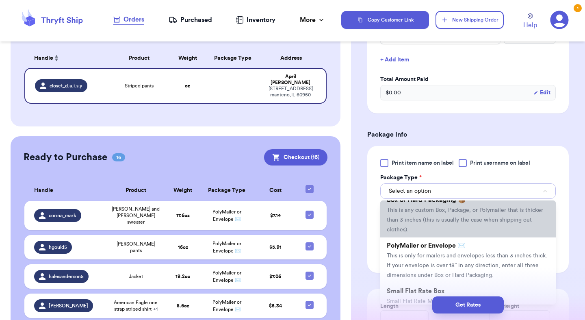
scroll to position [30, 0]
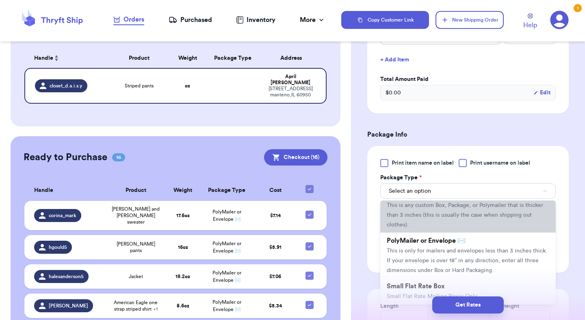
click at [423, 243] on span "PolyMailer or Envelope ✉️" at bounding box center [426, 240] width 79 height 7
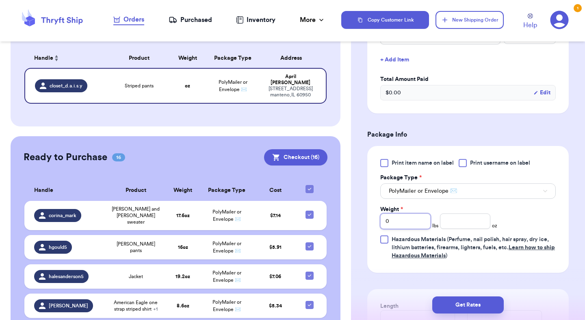
click at [400, 221] on input "0" at bounding box center [405, 220] width 50 height 15
type input "1"
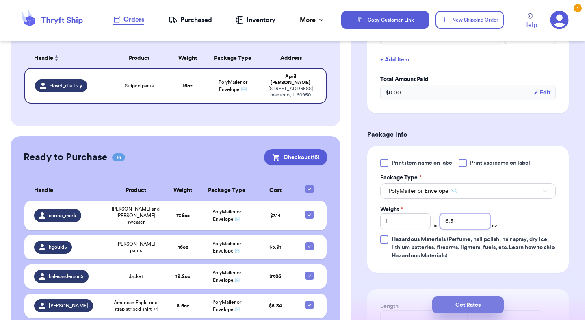
type input "6.5"
click at [459, 307] on button "Get Rates" at bounding box center [468, 304] width 72 height 17
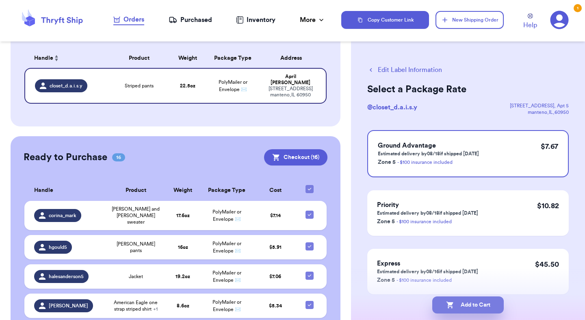
click at [463, 308] on button "Add to Cart" at bounding box center [468, 304] width 72 height 17
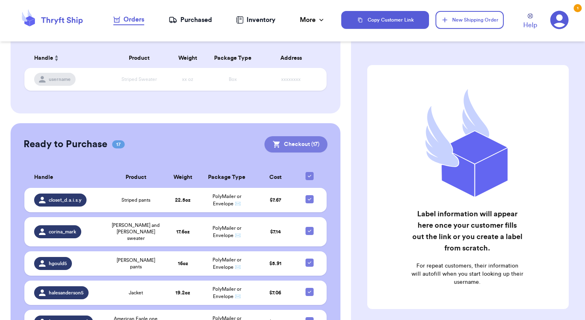
click at [317, 145] on button "Checkout ( 17 )" at bounding box center [296, 144] width 63 height 16
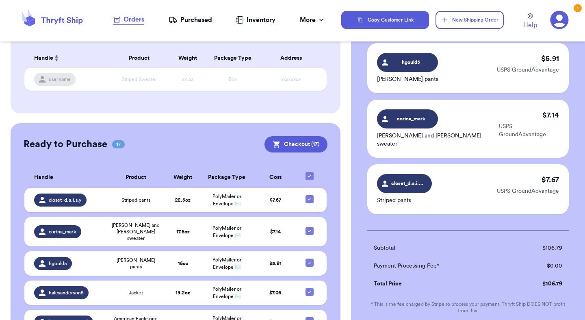
scroll to position [959, 0]
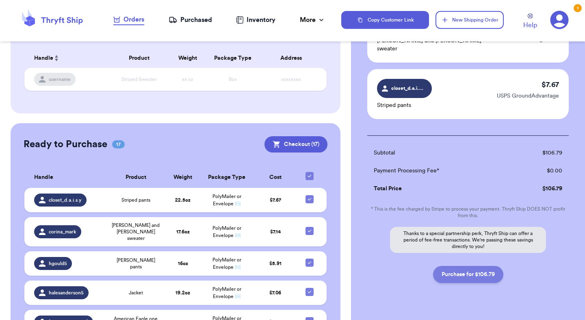
click at [474, 266] on button "Purchase for $106.79" at bounding box center [468, 274] width 70 height 17
checkbox input "false"
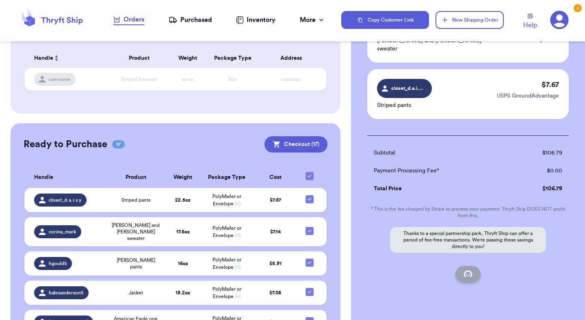
checkbox input "false"
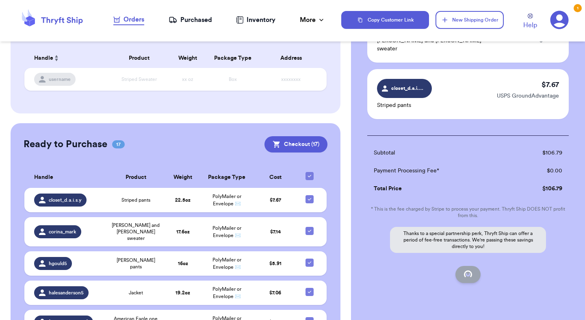
checkbox input "false"
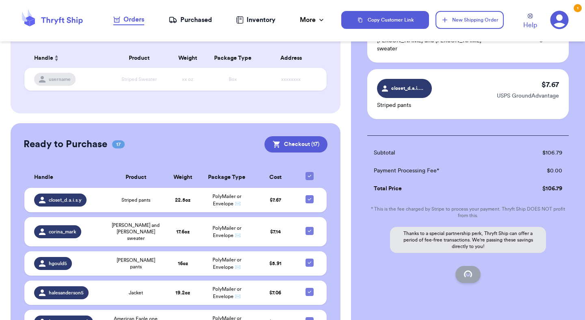
checkbox input "false"
checkbox input "true"
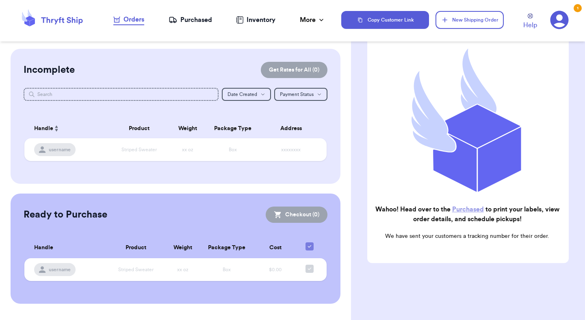
scroll to position [0, 0]
click at [196, 23] on div "Purchased" at bounding box center [190, 20] width 43 height 10
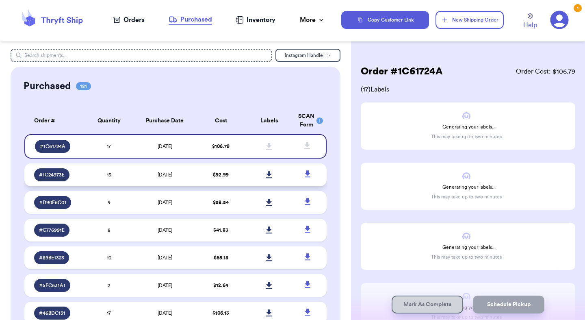
click at [108, 174] on span "15" at bounding box center [109, 174] width 4 height 5
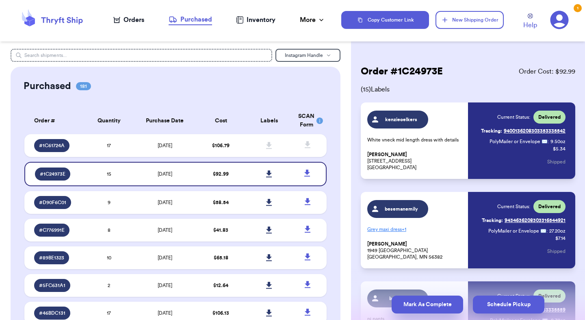
click at [436, 308] on button "Mark As Complete" at bounding box center [428, 304] width 72 height 18
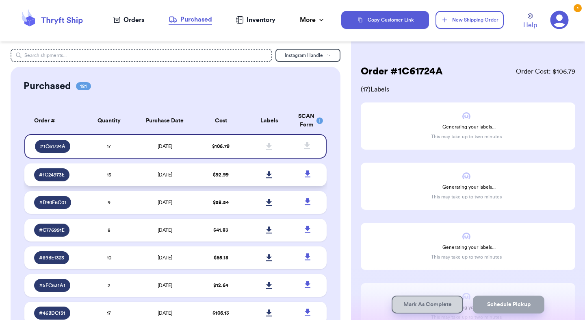
click at [177, 171] on td "[DATE]" at bounding box center [164, 174] width 63 height 23
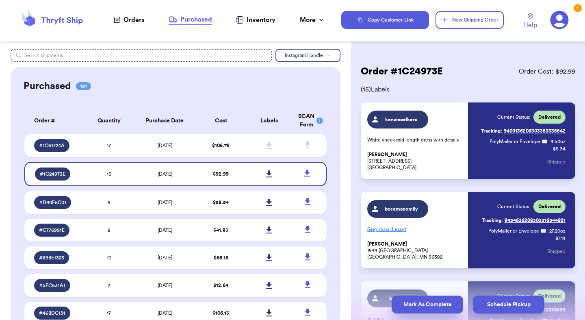
click at [430, 307] on button "Mark As Complete" at bounding box center [428, 304] width 72 height 18
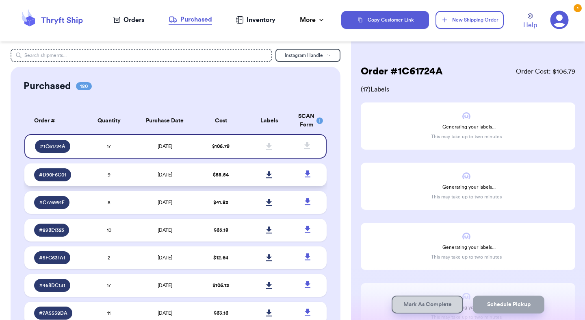
click at [131, 177] on td "9" at bounding box center [109, 174] width 48 height 23
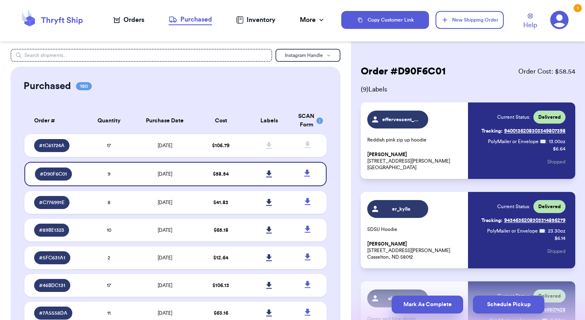
click at [440, 308] on button "Mark As Complete" at bounding box center [428, 304] width 72 height 18
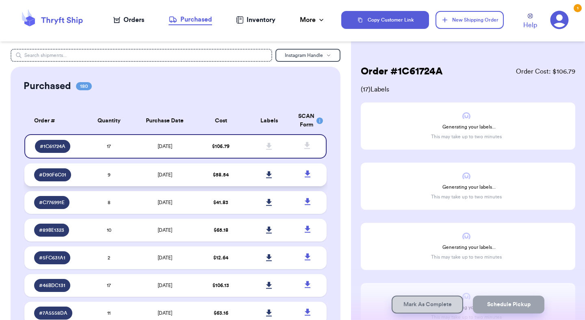
click at [137, 180] on td "[DATE]" at bounding box center [164, 174] width 63 height 23
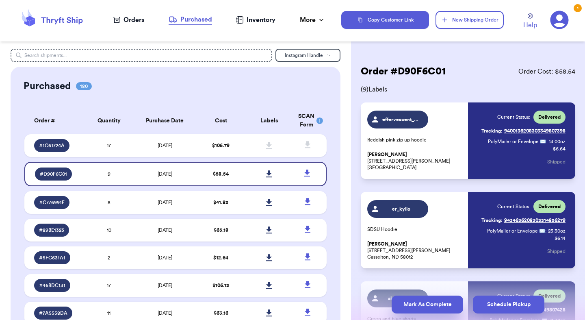
click at [430, 304] on button "Mark As Complete" at bounding box center [428, 304] width 72 height 18
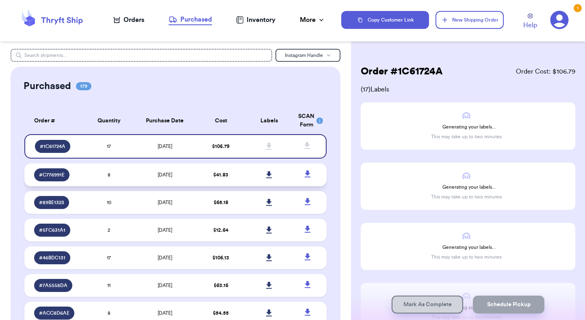
click at [133, 179] on td "[DATE]" at bounding box center [164, 174] width 63 height 23
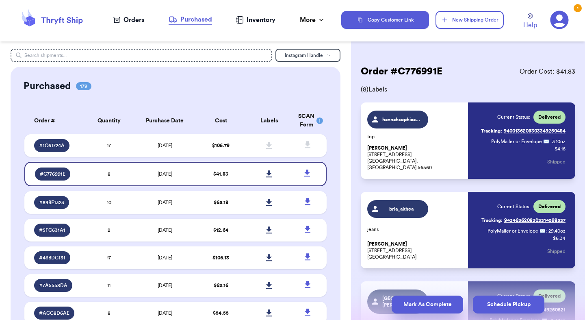
click at [423, 307] on button "Mark As Complete" at bounding box center [428, 304] width 72 height 18
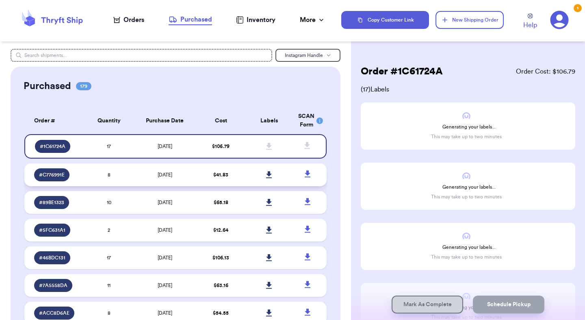
click at [130, 177] on td "8" at bounding box center [109, 174] width 48 height 23
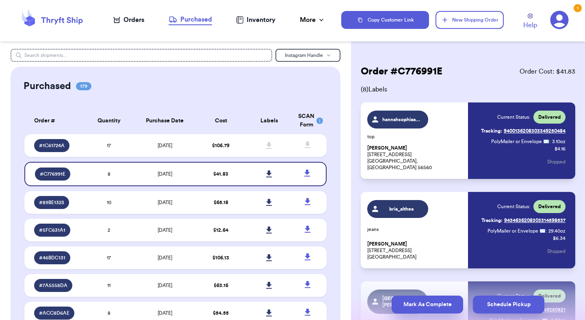
click at [419, 306] on button "Mark As Complete" at bounding box center [428, 304] width 72 height 18
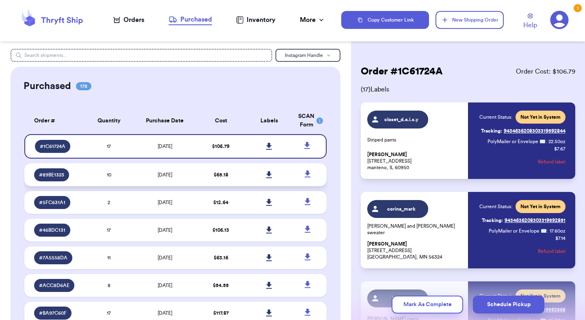
click at [131, 170] on td "10" at bounding box center [109, 174] width 48 height 23
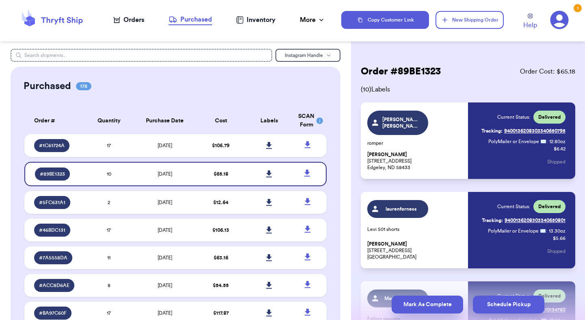
click at [430, 306] on button "Mark As Complete" at bounding box center [428, 304] width 72 height 18
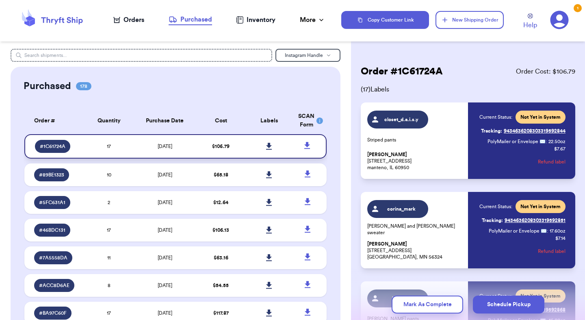
click at [269, 149] on link at bounding box center [270, 146] width 18 height 18
